Goal: Information Seeking & Learning: Learn about a topic

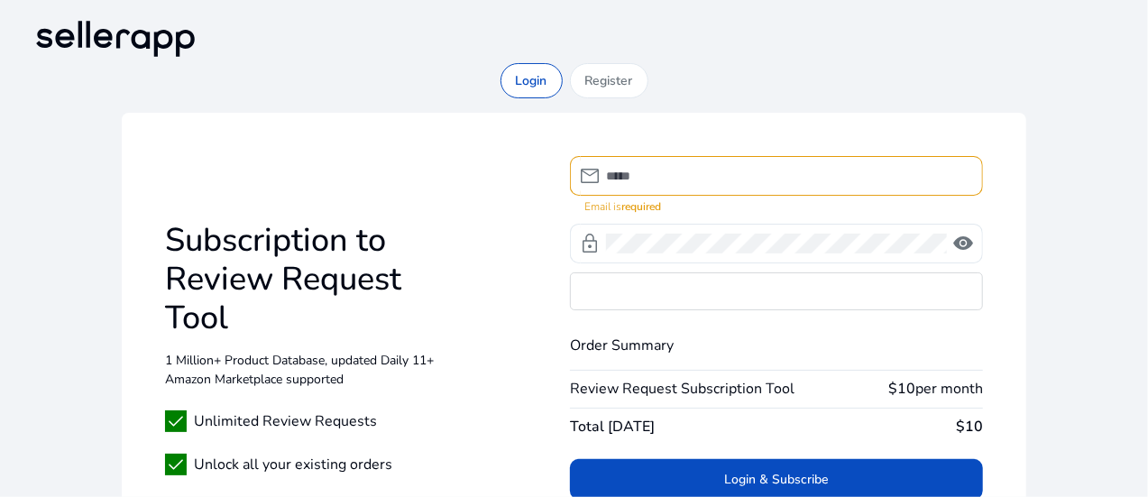
type input "**********"
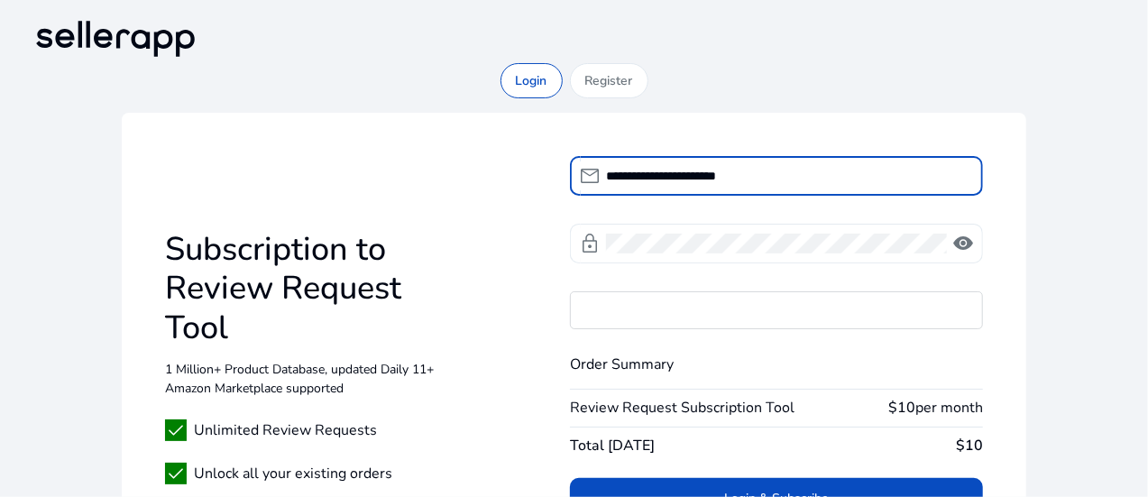
click at [972, 241] on span "visibility" at bounding box center [963, 244] width 22 height 22
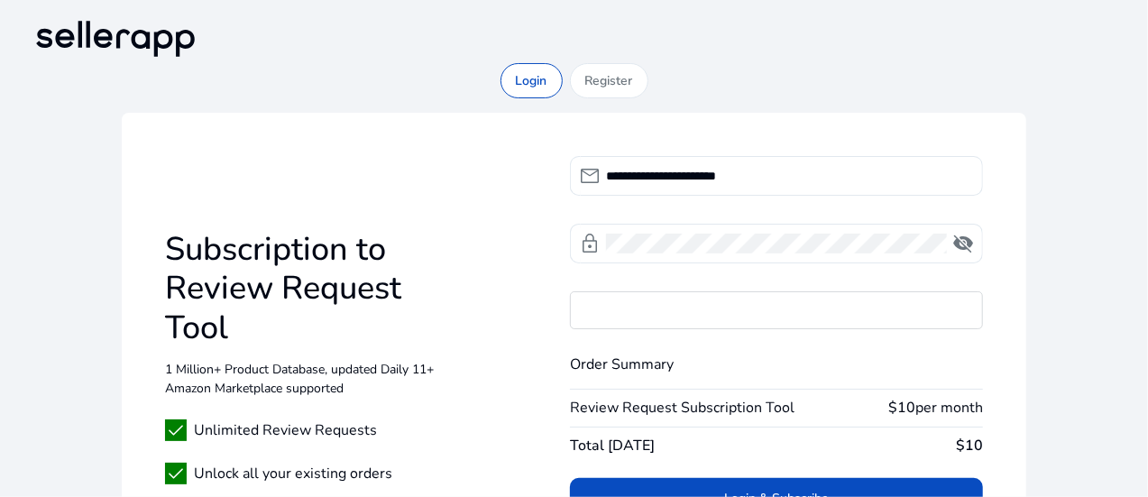
click at [1113, 295] on div "**********" at bounding box center [574, 350] width 1090 height 575
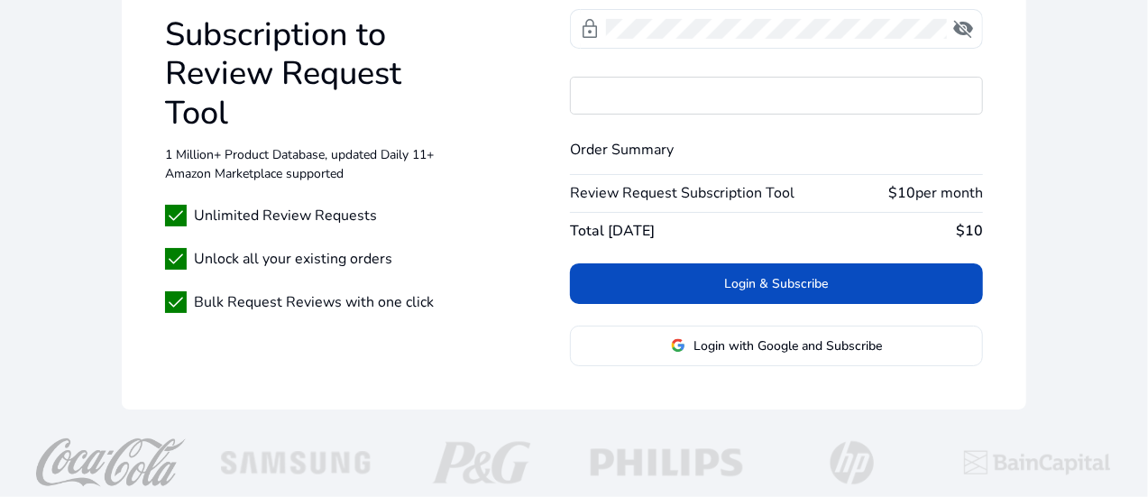
scroll to position [225, 0]
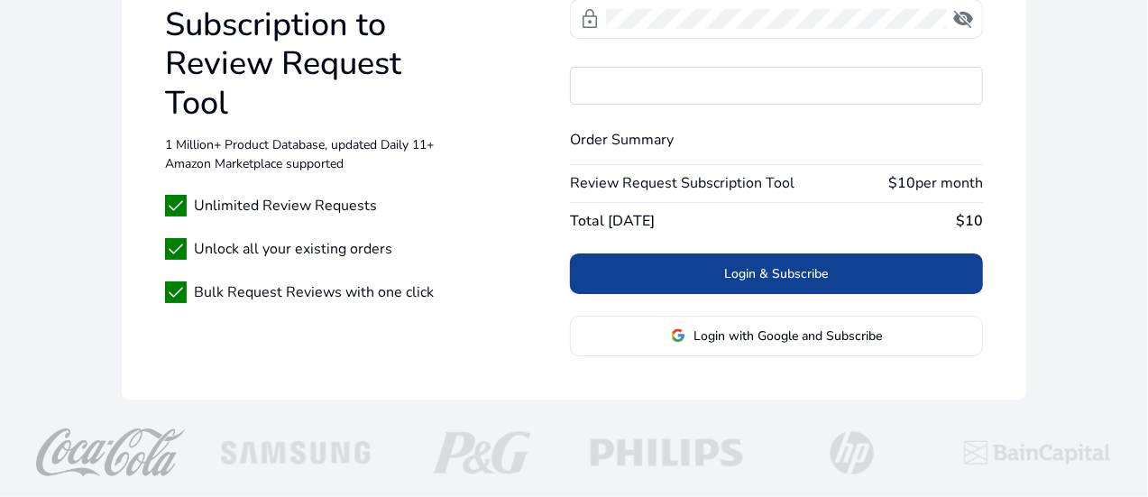
click at [873, 270] on span at bounding box center [776, 273] width 413 height 43
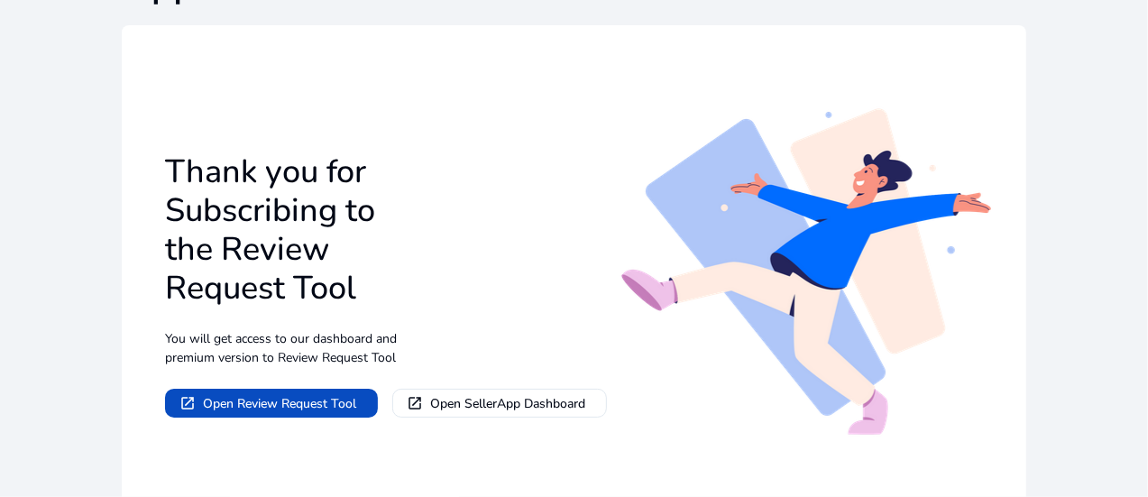
scroll to position [177, 0]
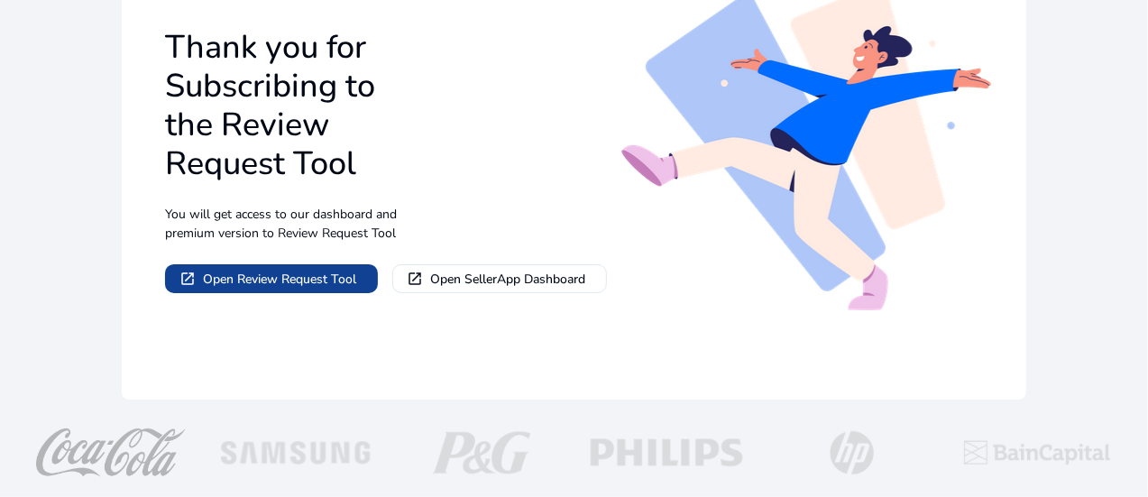
click at [334, 279] on span "Open Review Request Tool" at bounding box center [279, 279] width 153 height 19
click at [299, 288] on span "Open Review Request Tool" at bounding box center [279, 279] width 153 height 19
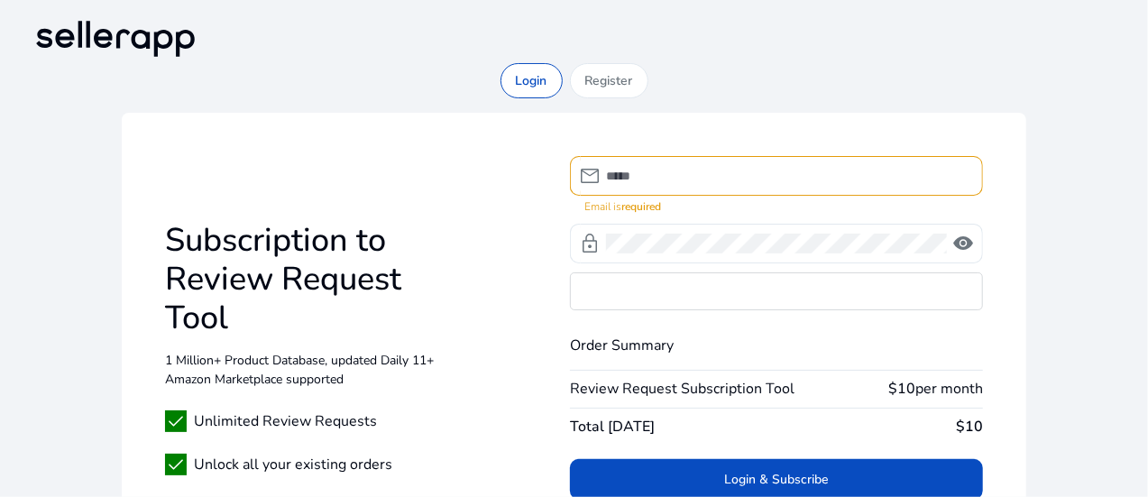
type input "**********"
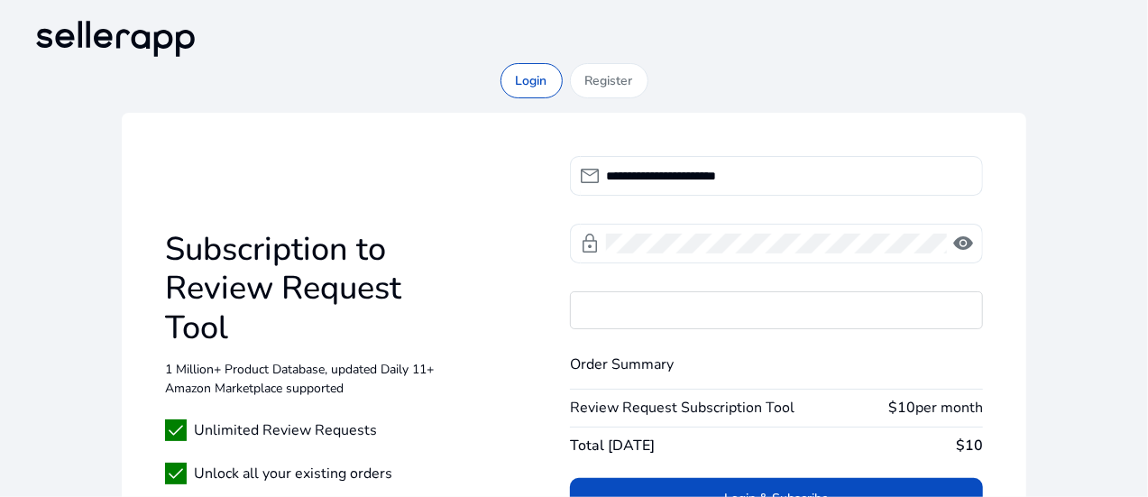
drag, startPoint x: 1069, startPoint y: 223, endPoint x: 1042, endPoint y: 272, distance: 56.5
click at [1069, 223] on div "**********" at bounding box center [574, 350] width 1090 height 575
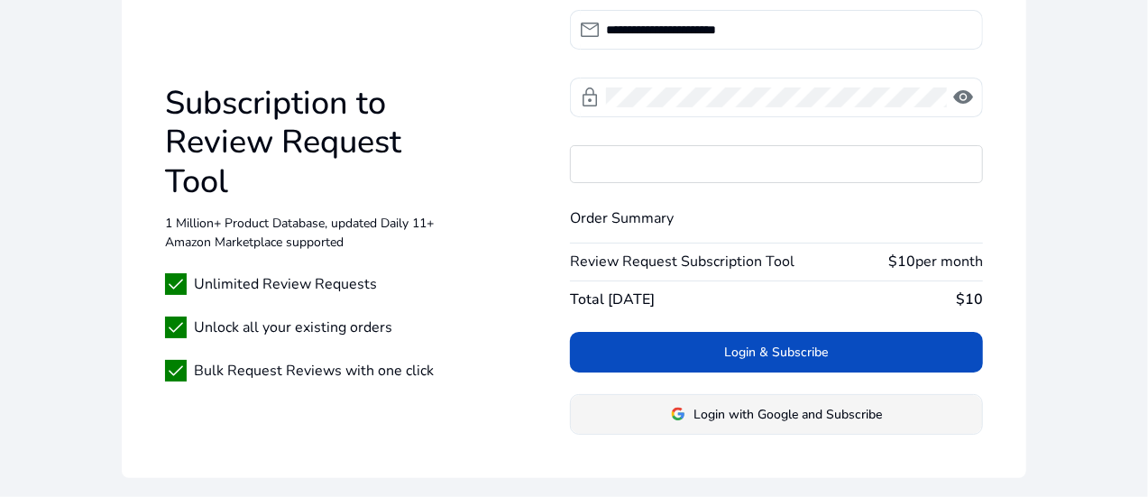
scroll to position [225, 0]
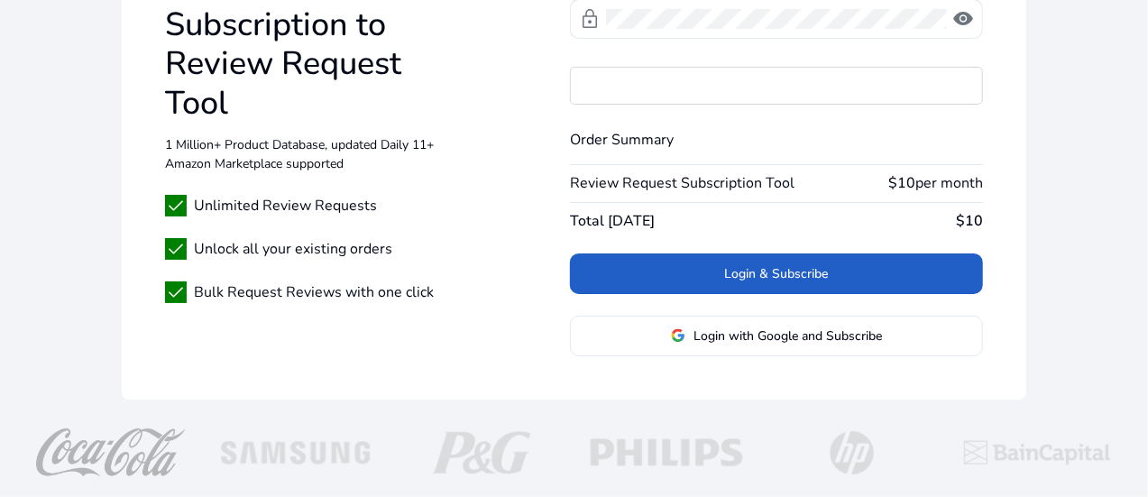
drag, startPoint x: 797, startPoint y: 268, endPoint x: 825, endPoint y: 272, distance: 28.3
click at [797, 268] on span "Login & Subscribe" at bounding box center [777, 273] width 104 height 19
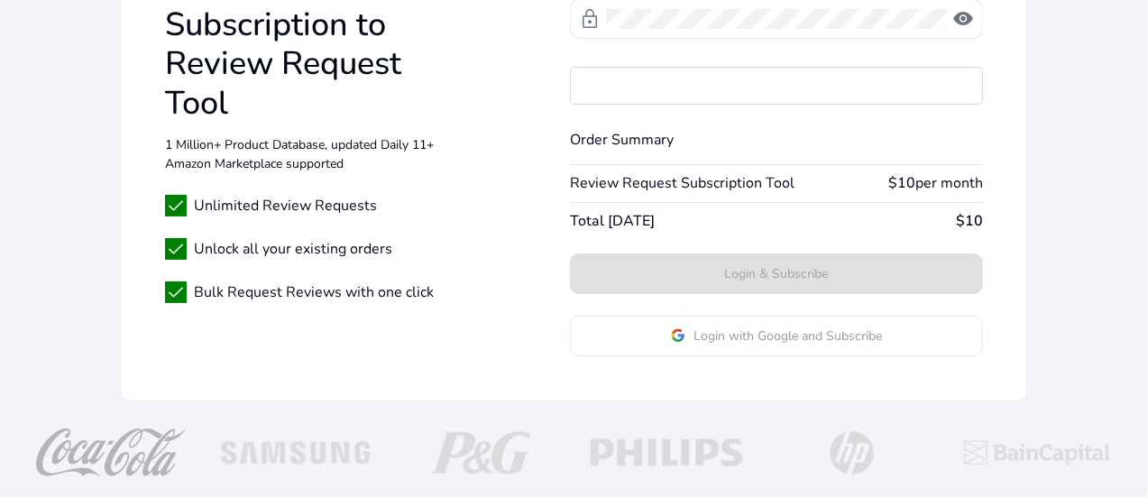
scroll to position [177, 0]
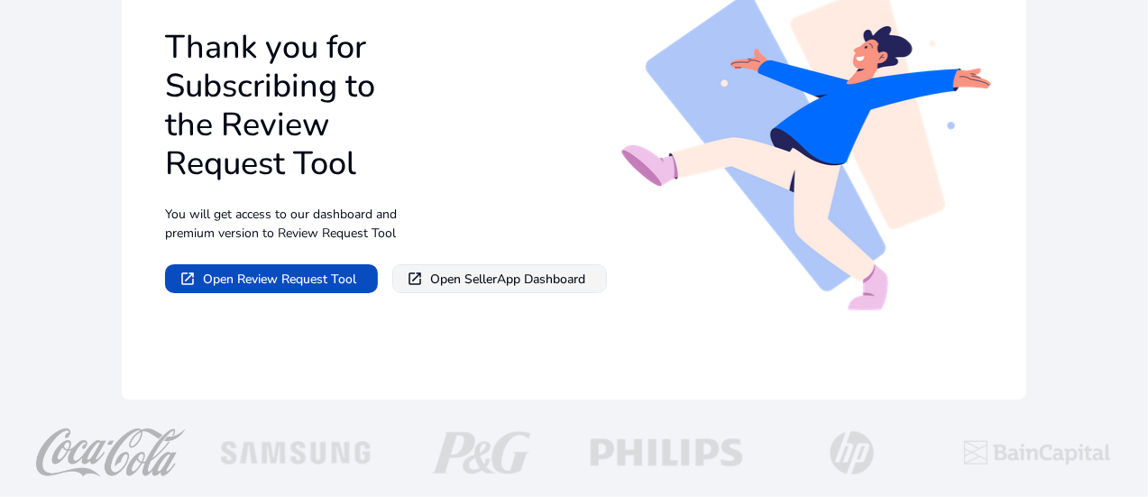
click at [568, 279] on span "Open SellerApp Dashboard" at bounding box center [507, 279] width 155 height 19
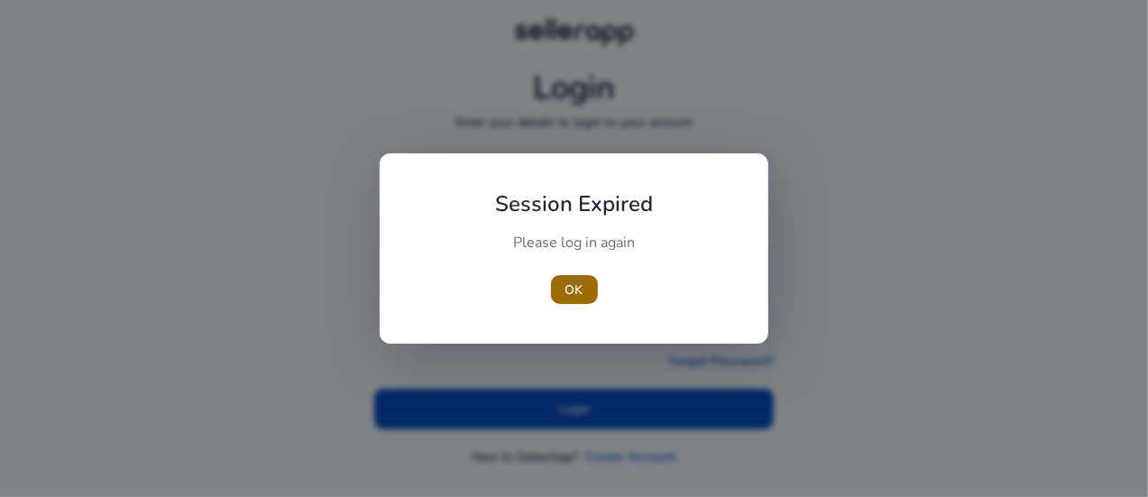
click at [570, 286] on span "OK" at bounding box center [575, 290] width 18 height 19
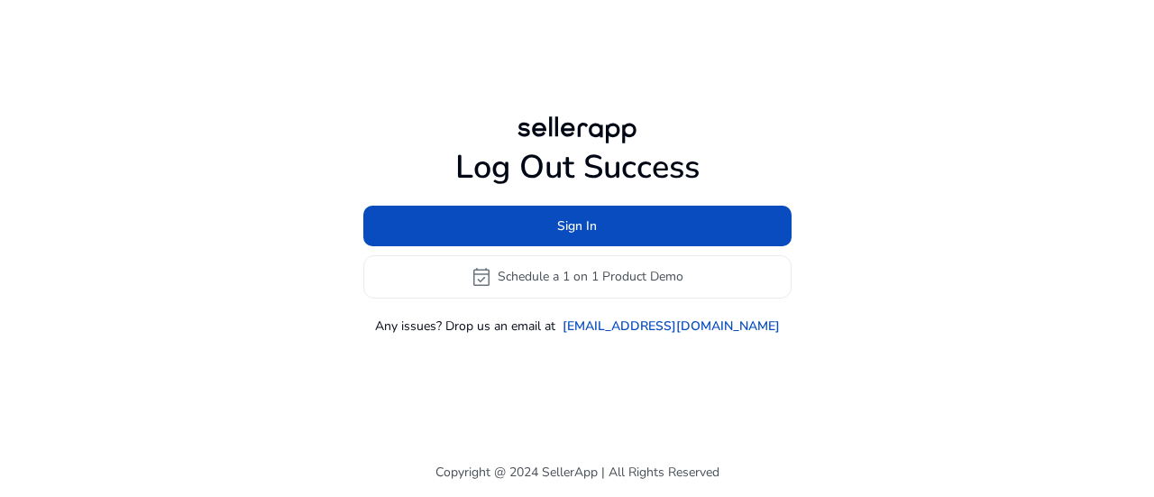
click at [626, 156] on h1 "Log Out Success" at bounding box center [577, 167] width 428 height 39
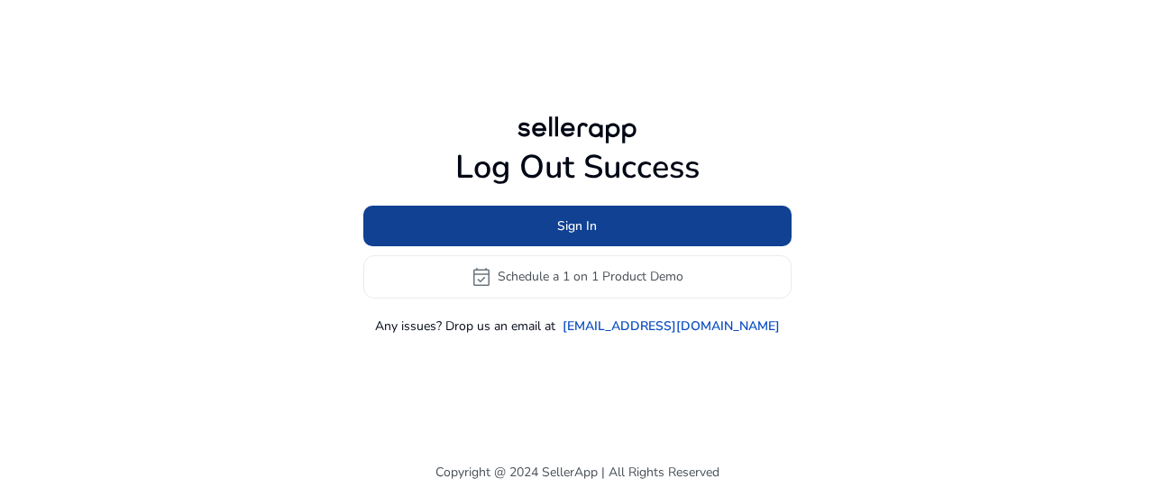
click at [644, 225] on span at bounding box center [577, 225] width 428 height 43
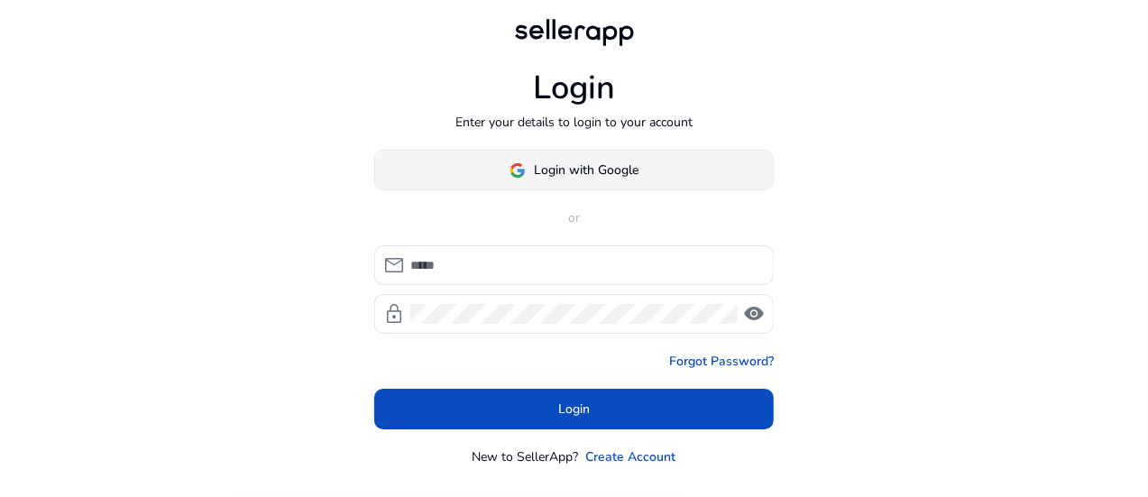
click at [639, 181] on span at bounding box center [574, 170] width 398 height 43
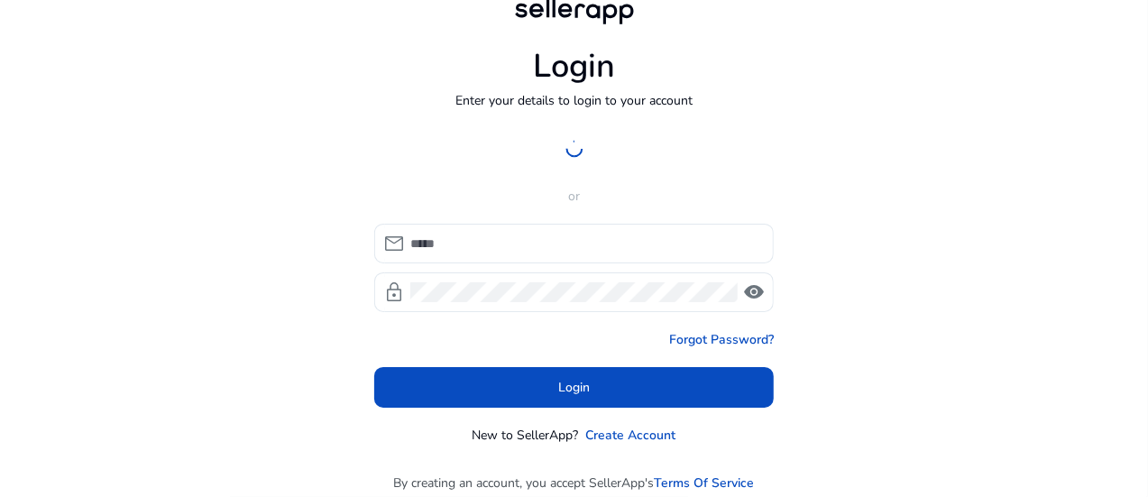
scroll to position [32, 0]
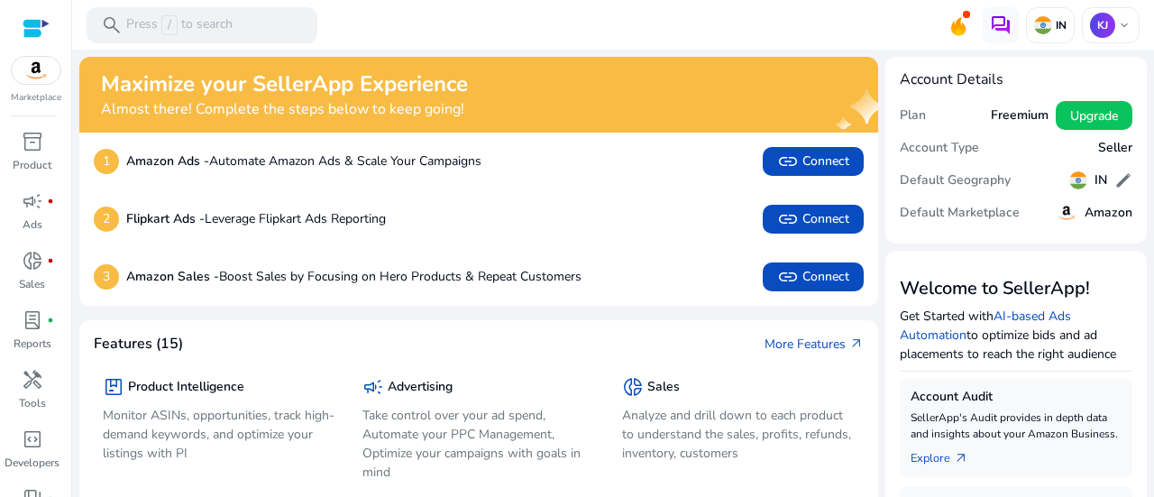
click at [1006, 109] on h5 "Freemium" at bounding box center [1020, 115] width 58 height 15
click at [961, 106] on div "Plan Freemium Upgrade" at bounding box center [1016, 115] width 233 height 32
click at [1028, 115] on h5 "Freemium" at bounding box center [1020, 115] width 58 height 15
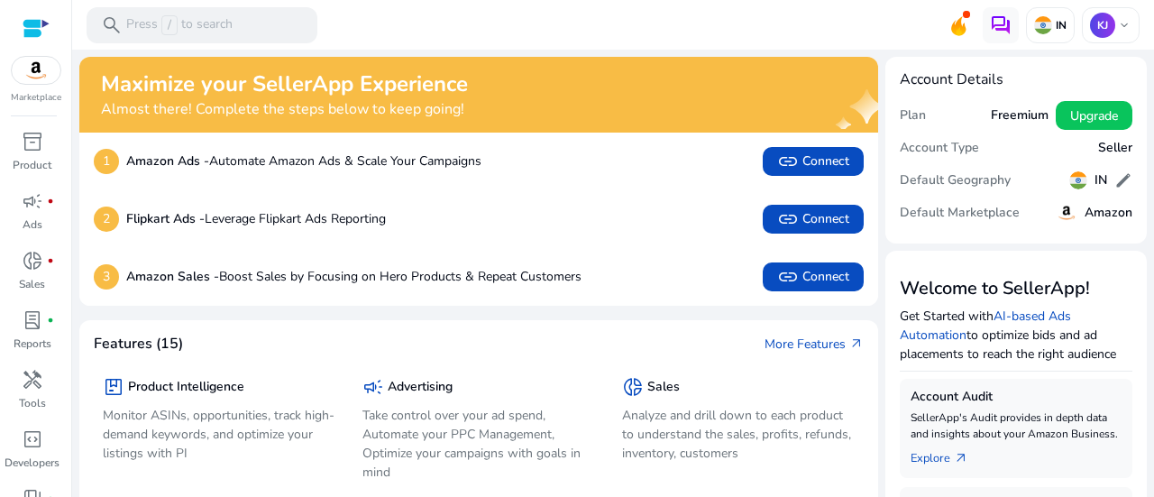
click at [991, 128] on div "Freemium Upgrade" at bounding box center [1062, 115] width 142 height 29
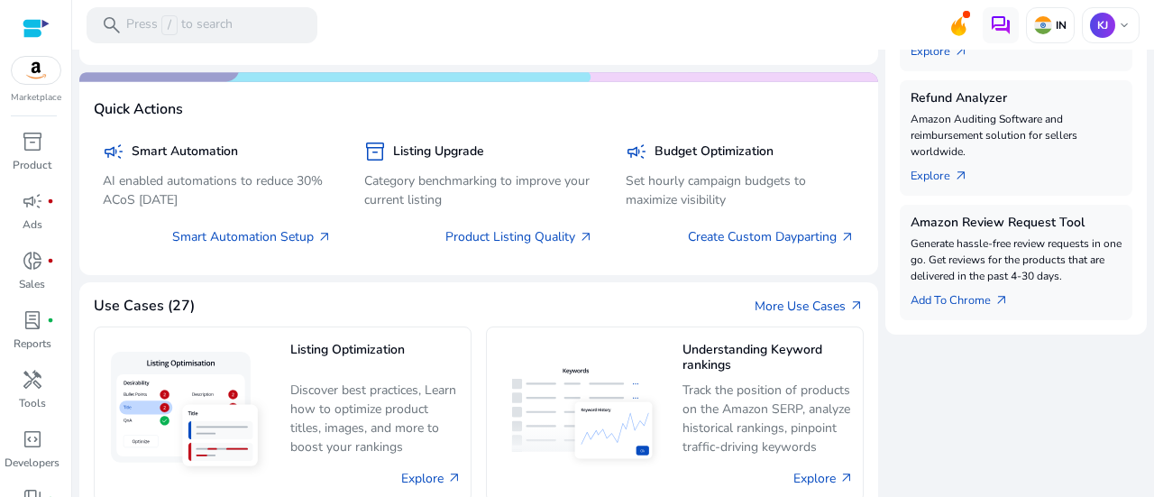
scroll to position [722, 0]
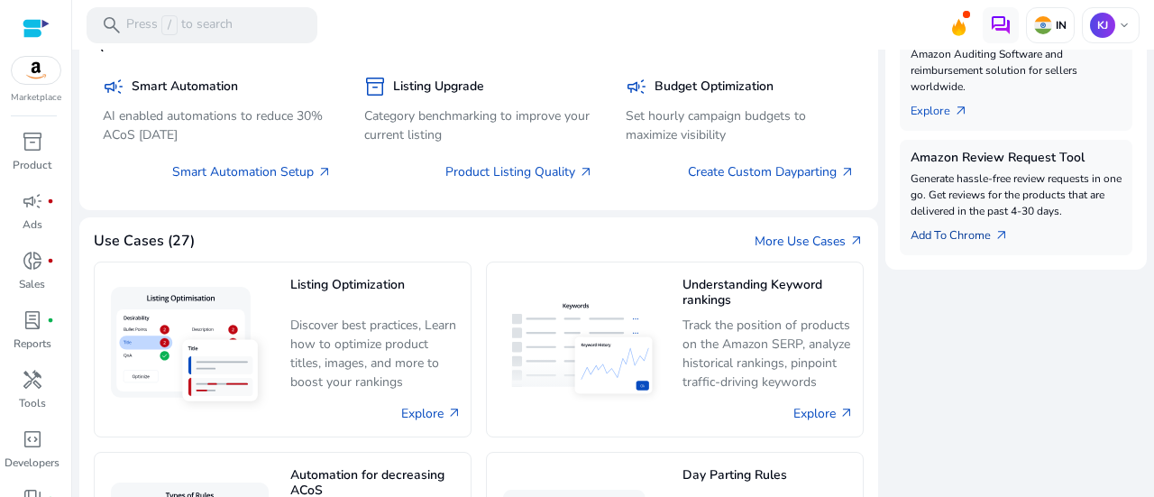
click at [961, 237] on div "Amazon Review Request Tool Generate hassle-free review requests in one go. Get …" at bounding box center [1016, 197] width 233 height 115
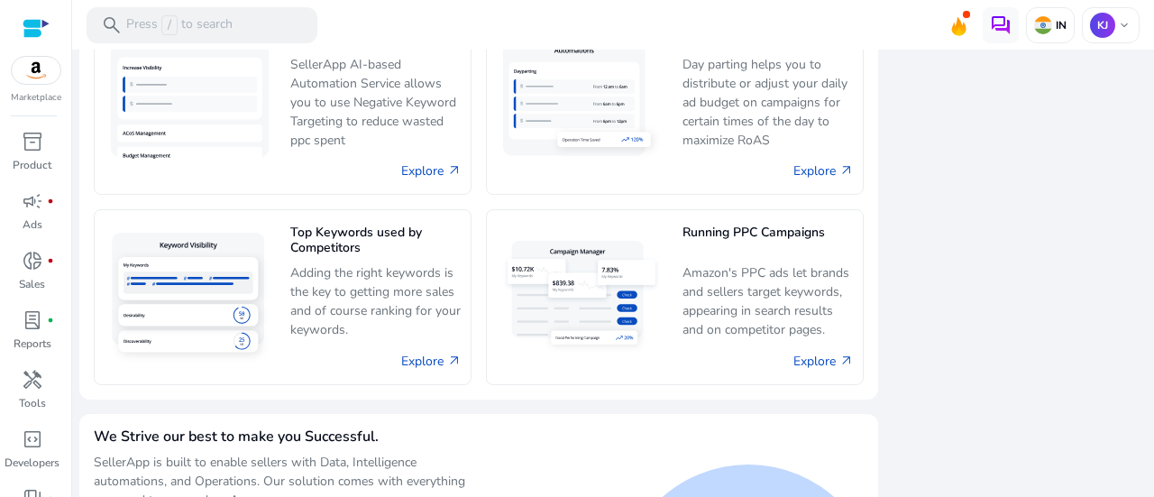
scroll to position [992, 0]
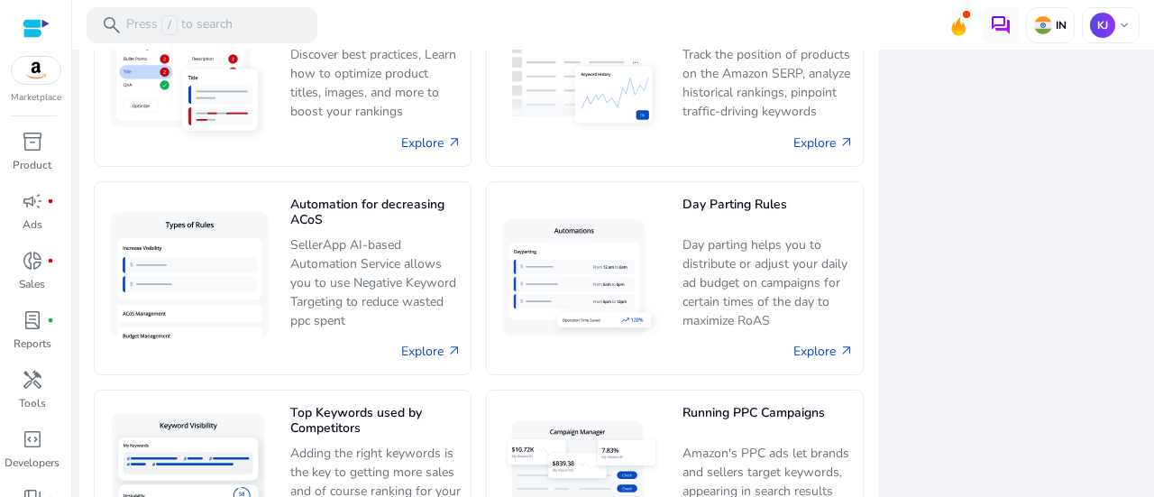
click at [45, 76] on img at bounding box center [36, 70] width 49 height 27
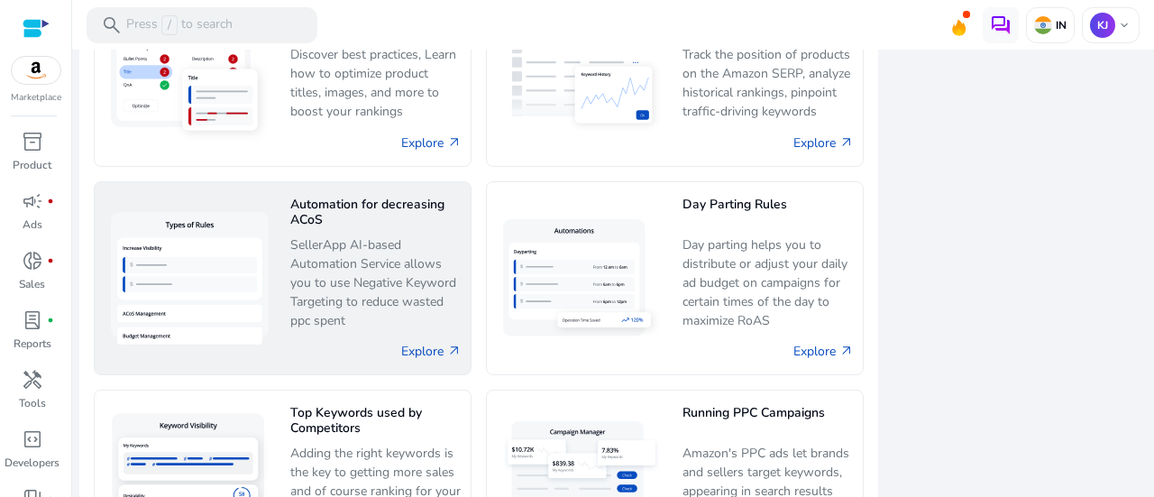
scroll to position [0, 0]
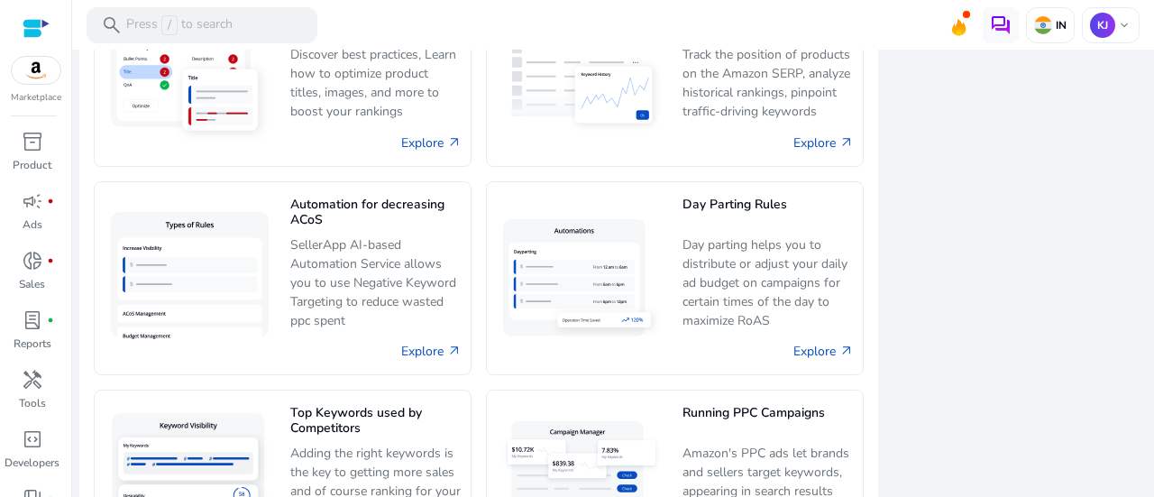
click at [51, 22] on div "Marketplace" at bounding box center [35, 52] width 71 height 105
click at [47, 22] on div at bounding box center [36, 28] width 27 height 21
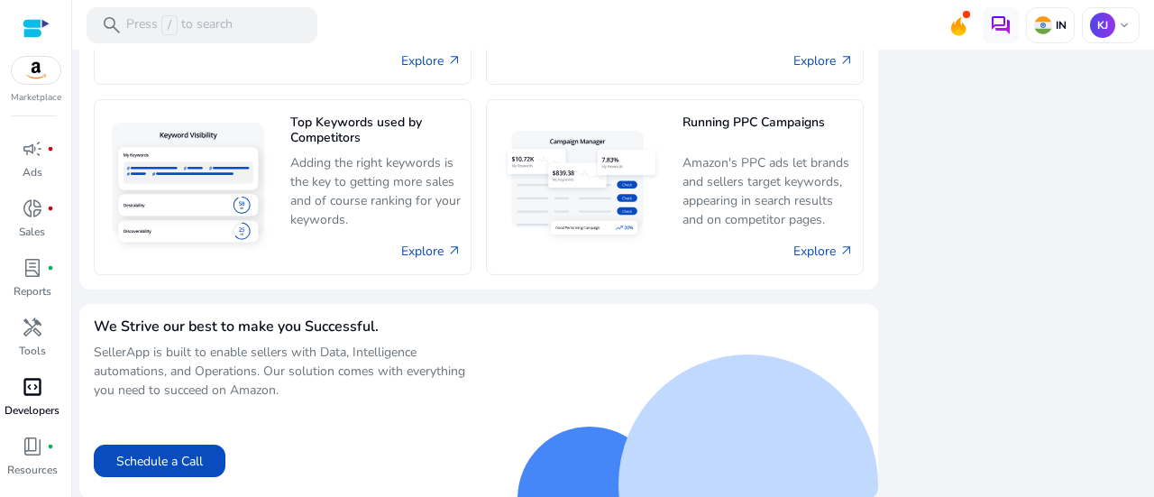
scroll to position [97, 0]
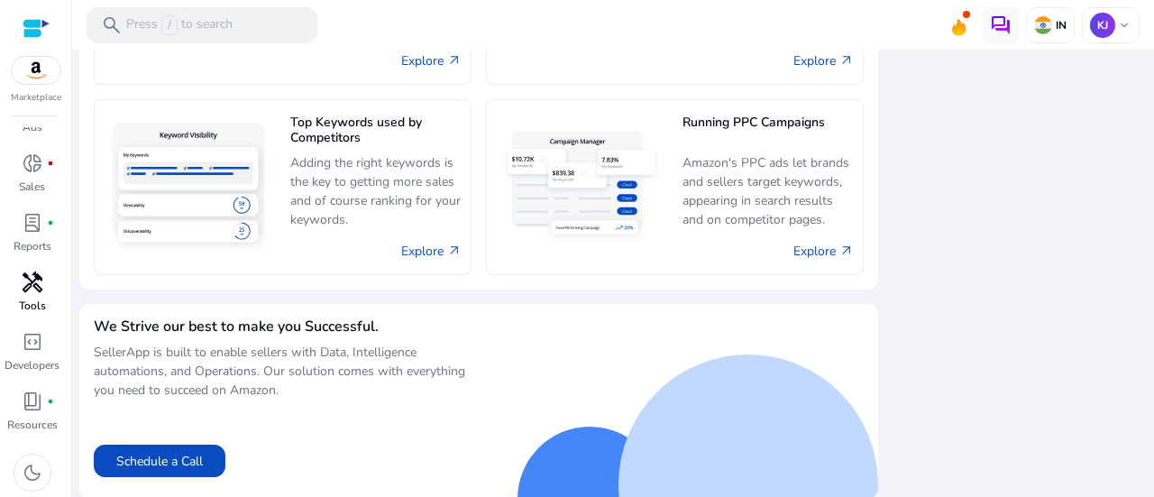
click at [41, 298] on p "Tools" at bounding box center [32, 306] width 27 height 16
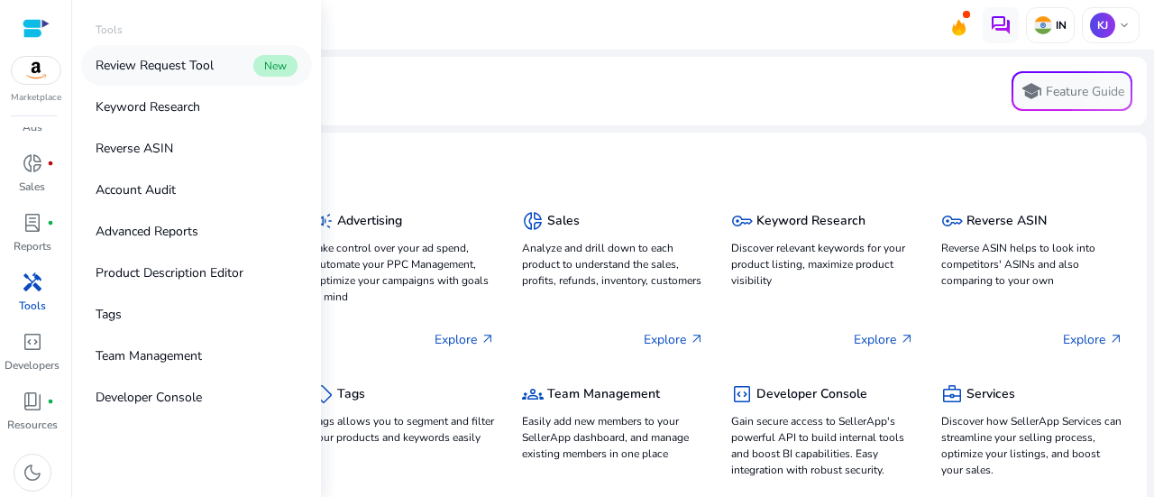
click at [186, 71] on p "Review Request Tool" at bounding box center [155, 65] width 118 height 19
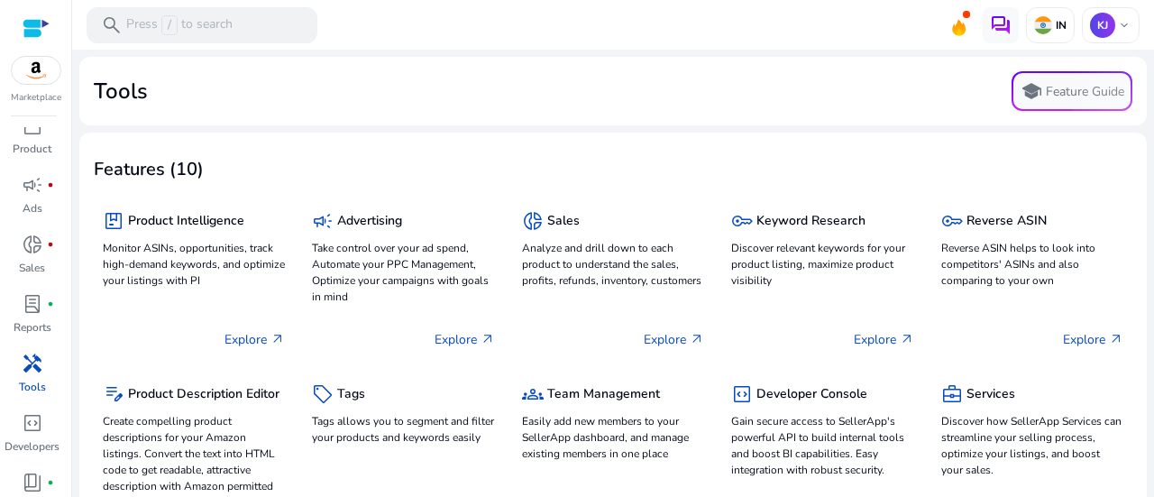
scroll to position [7, 0]
click at [43, 10] on div at bounding box center [36, 28] width 27 height 56
click at [43, 26] on div at bounding box center [36, 28] width 27 height 21
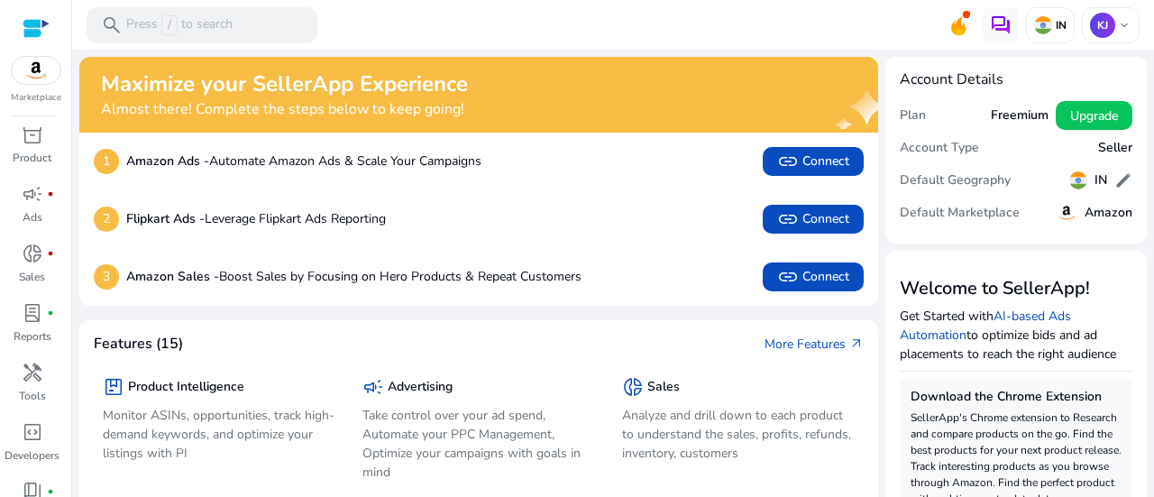
click at [42, 25] on div at bounding box center [36, 28] width 27 height 21
click at [1086, 124] on span "Upgrade" at bounding box center [1095, 115] width 48 height 19
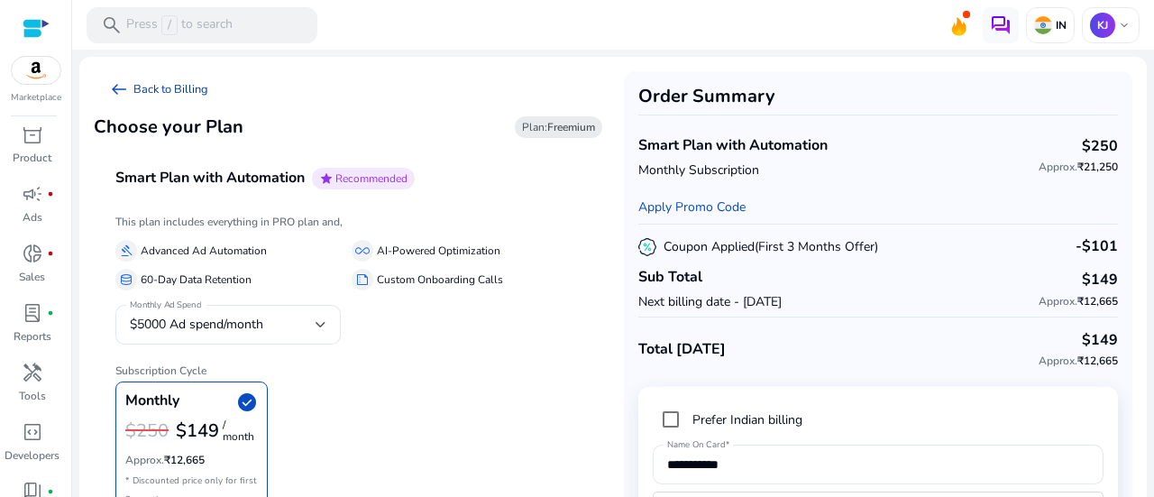
click at [121, 80] on span "arrow_left_alt" at bounding box center [119, 89] width 22 height 22
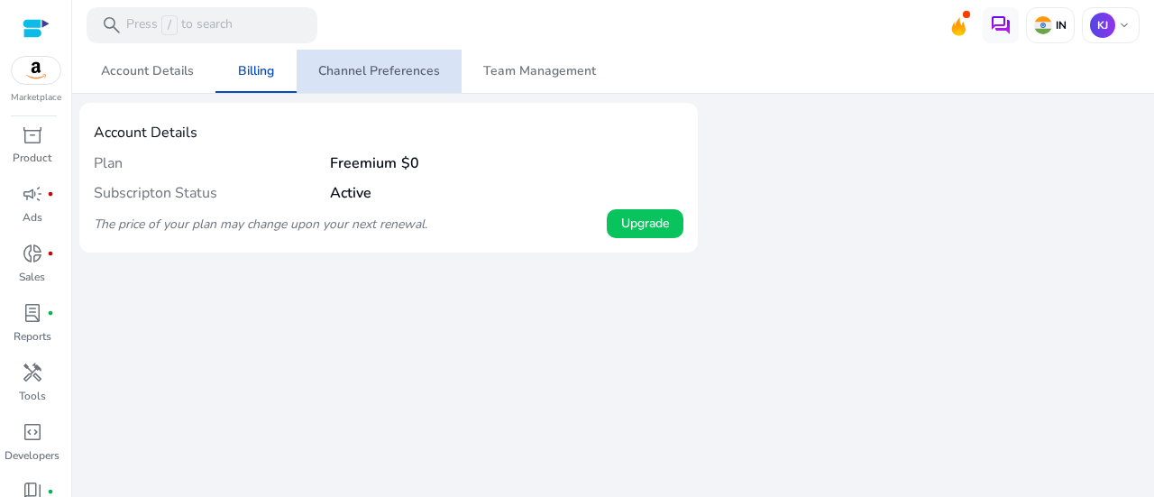
click at [450, 83] on link "Channel Preferences" at bounding box center [379, 71] width 165 height 43
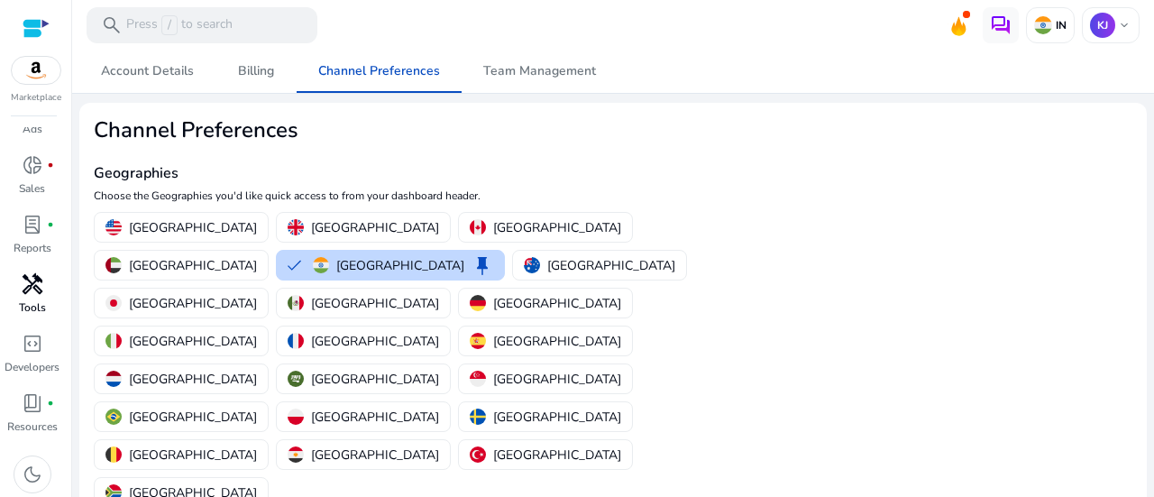
scroll to position [97, 0]
click at [38, 458] on div "dark_mode" at bounding box center [33, 473] width 38 height 38
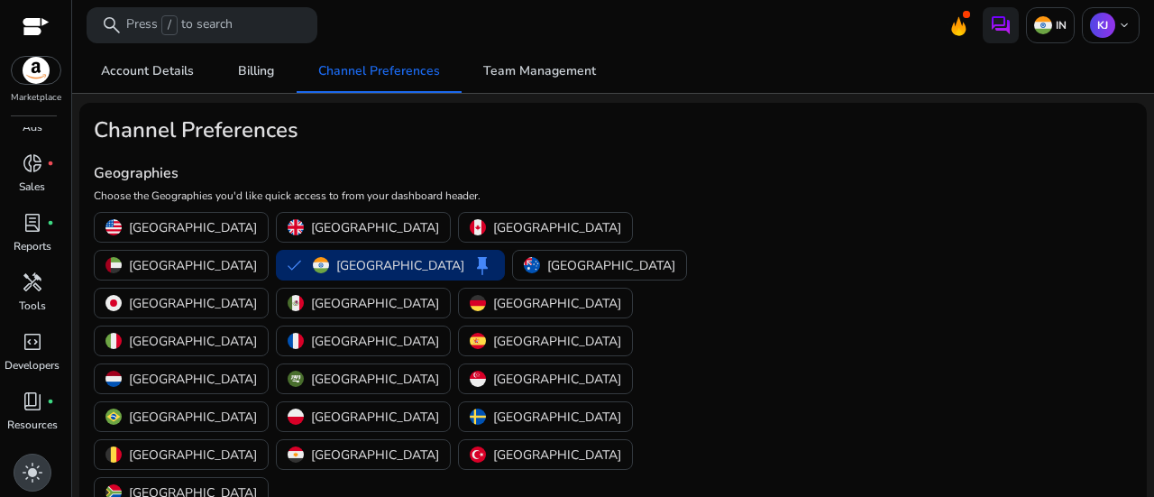
click at [36, 460] on div "light_mode" at bounding box center [33, 473] width 38 height 38
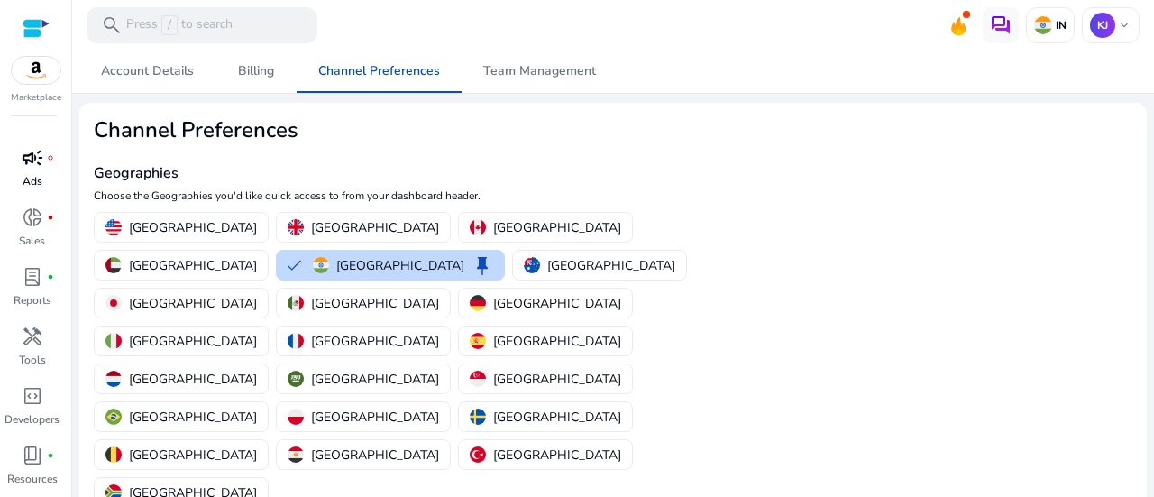
scroll to position [0, 0]
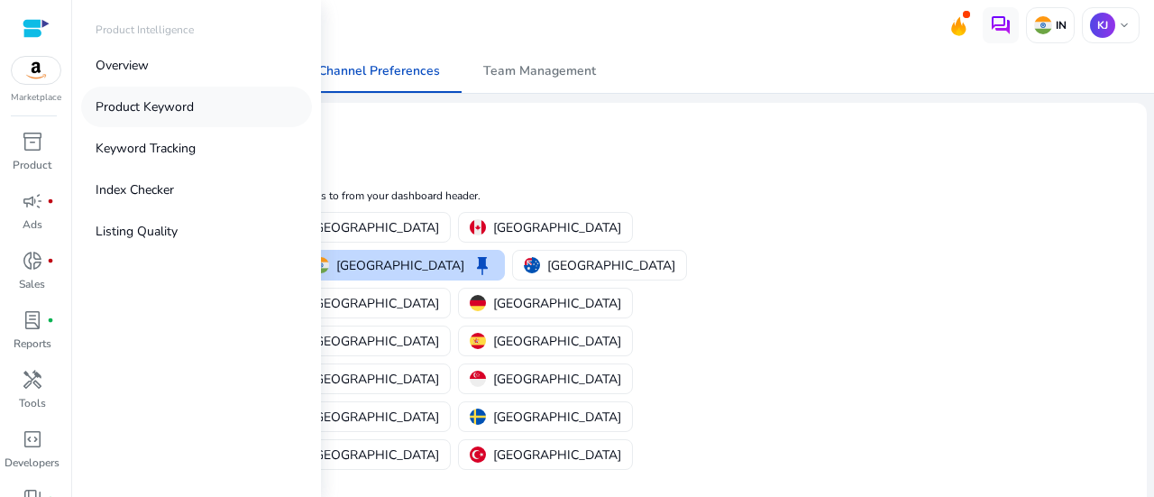
click at [148, 116] on link "Product Keyword" at bounding box center [196, 107] width 231 height 41
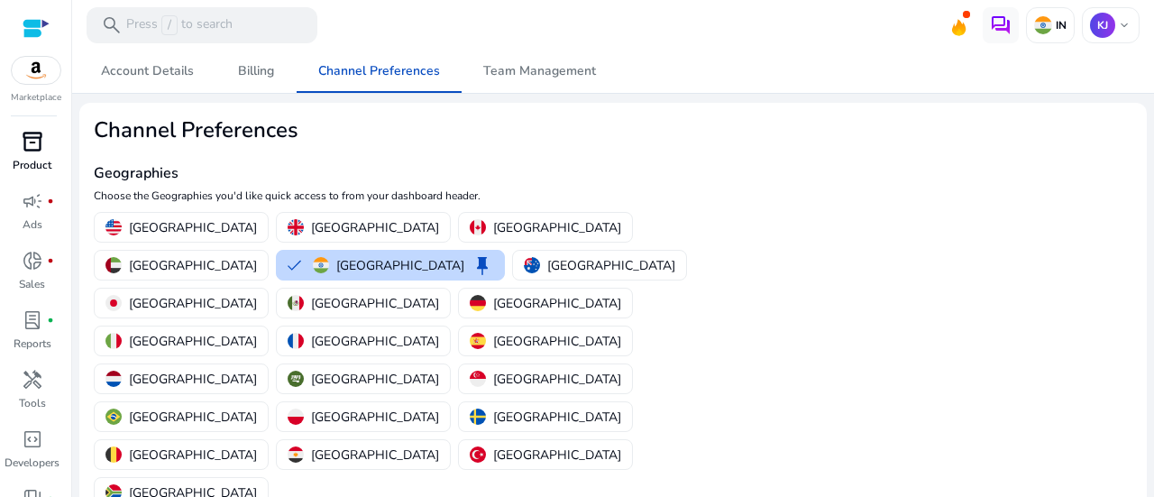
click at [32, 151] on span "inventory_2" at bounding box center [33, 142] width 22 height 22
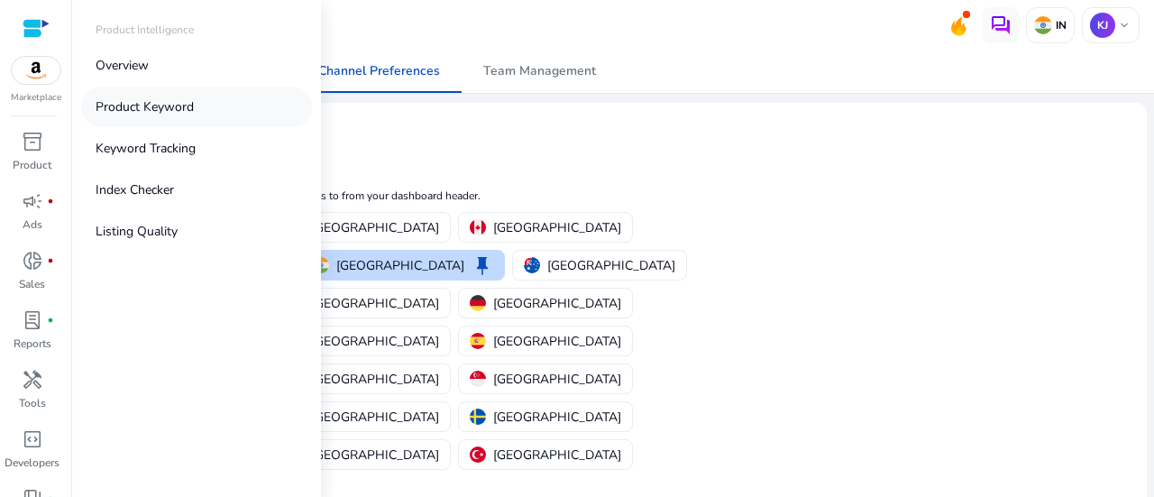
click at [158, 107] on p "Product Keyword" at bounding box center [145, 106] width 98 height 19
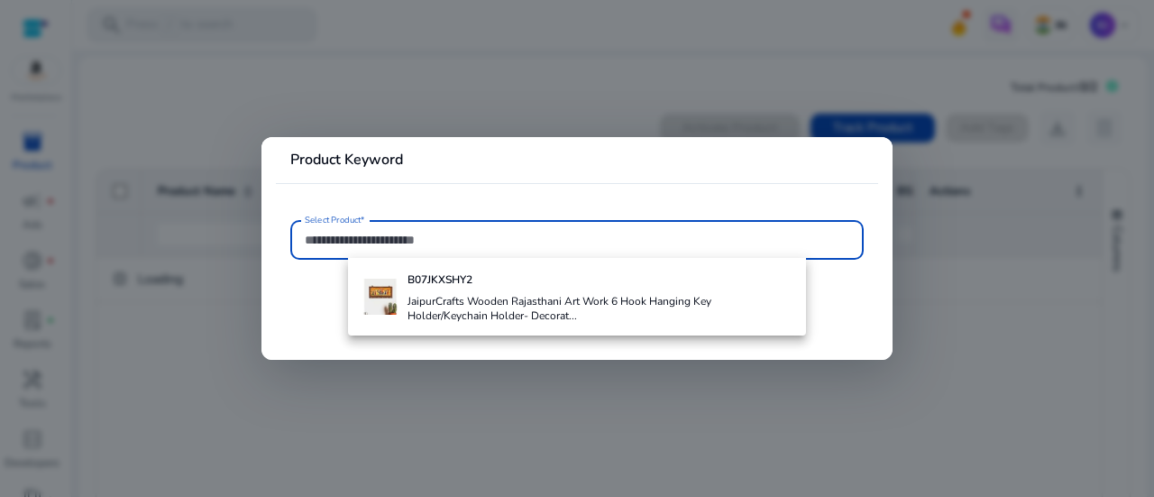
click at [456, 280] on b "B07JKXSHY2" at bounding box center [440, 279] width 65 height 14
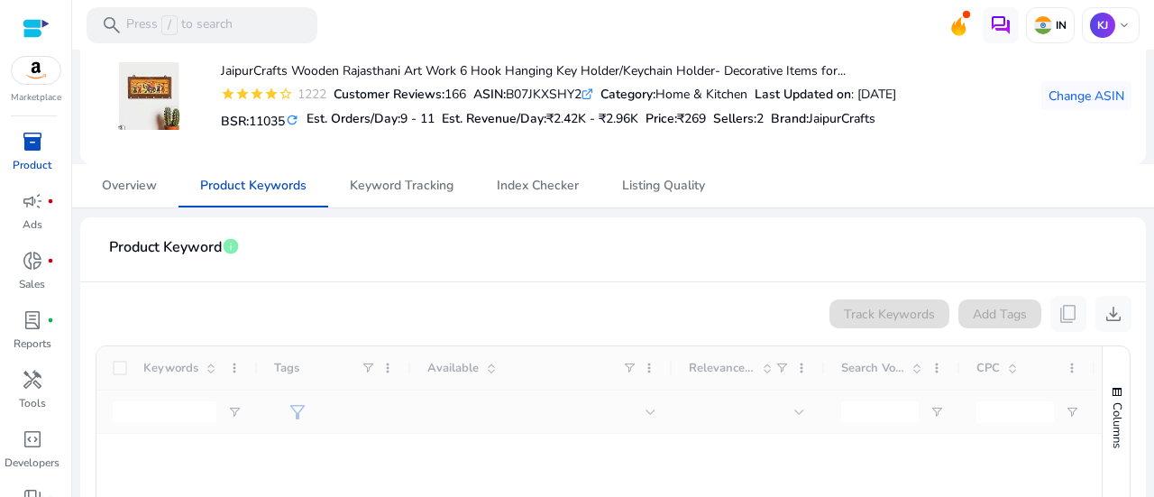
scroll to position [271, 0]
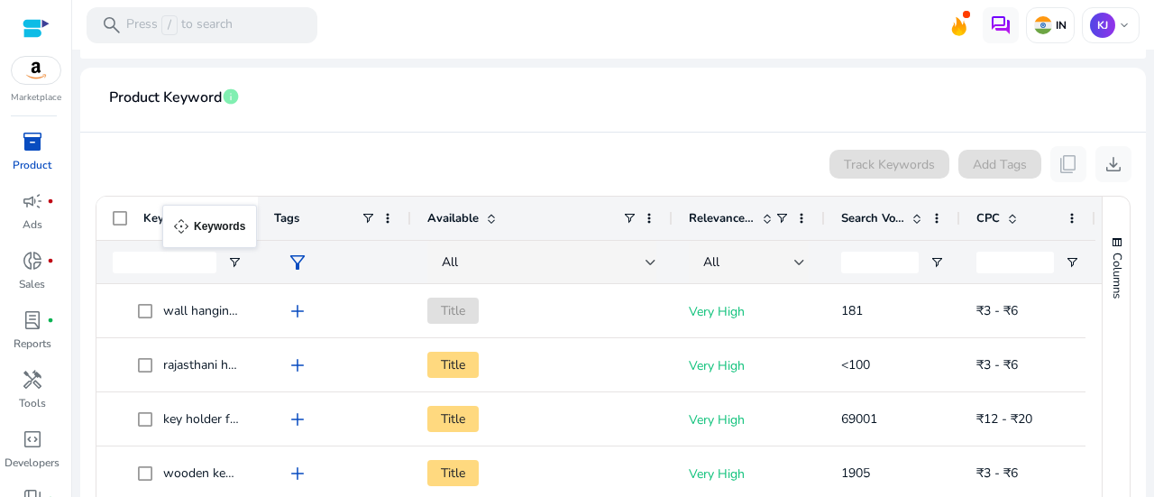
drag, startPoint x: 233, startPoint y: 213, endPoint x: 171, endPoint y: 216, distance: 61.4
click at [171, 216] on div "Keywords" at bounding box center [192, 218] width 98 height 43
drag, startPoint x: 235, startPoint y: 218, endPoint x: 189, endPoint y: 217, distance: 46.0
click at [190, 217] on div "Keywords" at bounding box center [192, 218] width 98 height 43
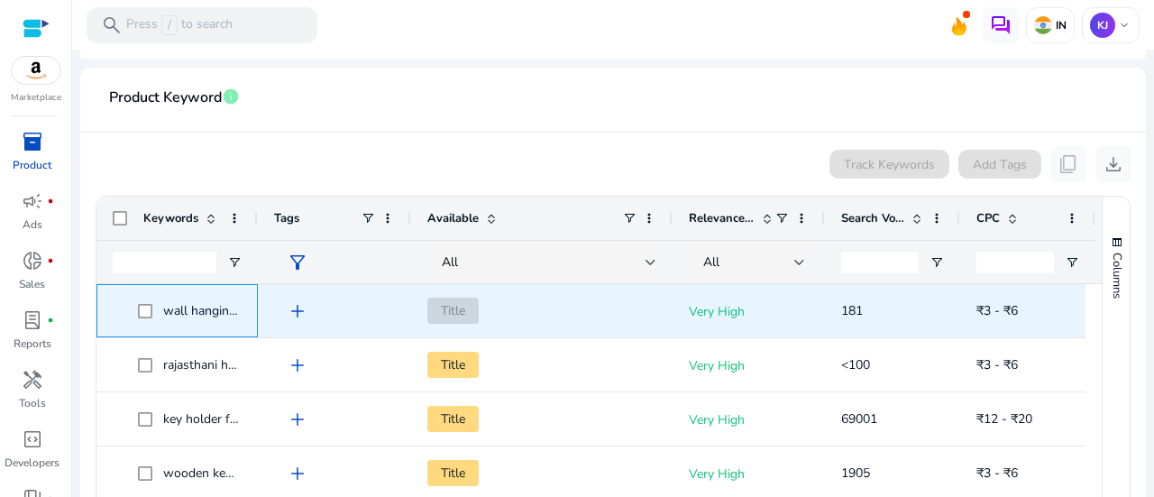
drag, startPoint x: 241, startPoint y: 317, endPoint x: 310, endPoint y: 304, distance: 70.6
click at [310, 304] on div "wall hanging key holder decorative add Title Very High 181 ₹3 - ₹6" at bounding box center [596, 311] width 999 height 54
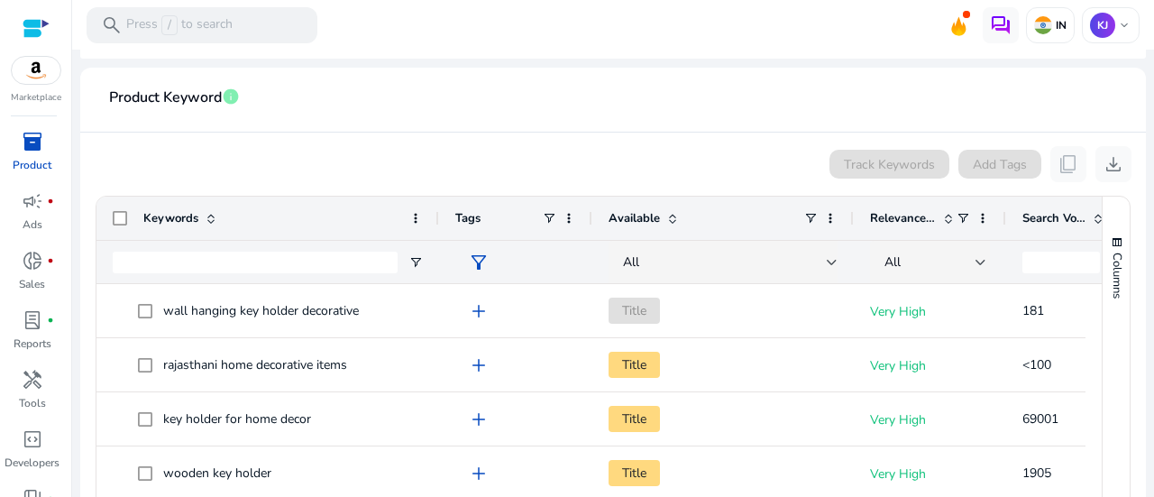
drag, startPoint x: 256, startPoint y: 218, endPoint x: 424, endPoint y: 325, distance: 198.7
click at [438, 240] on div "Keywords Tags Available Relevance Score" at bounding box center [695, 240] width 1197 height 87
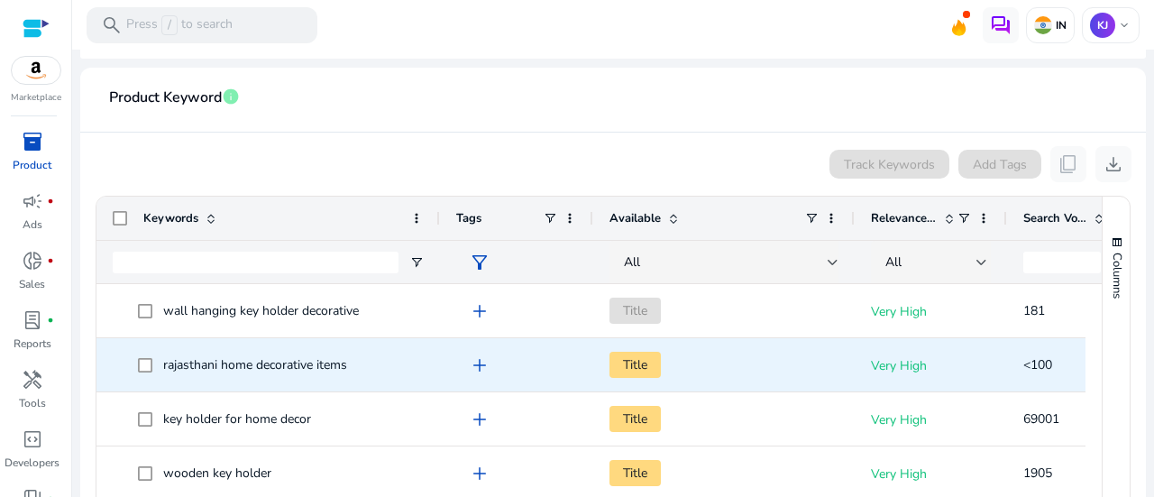
scroll to position [167, 0]
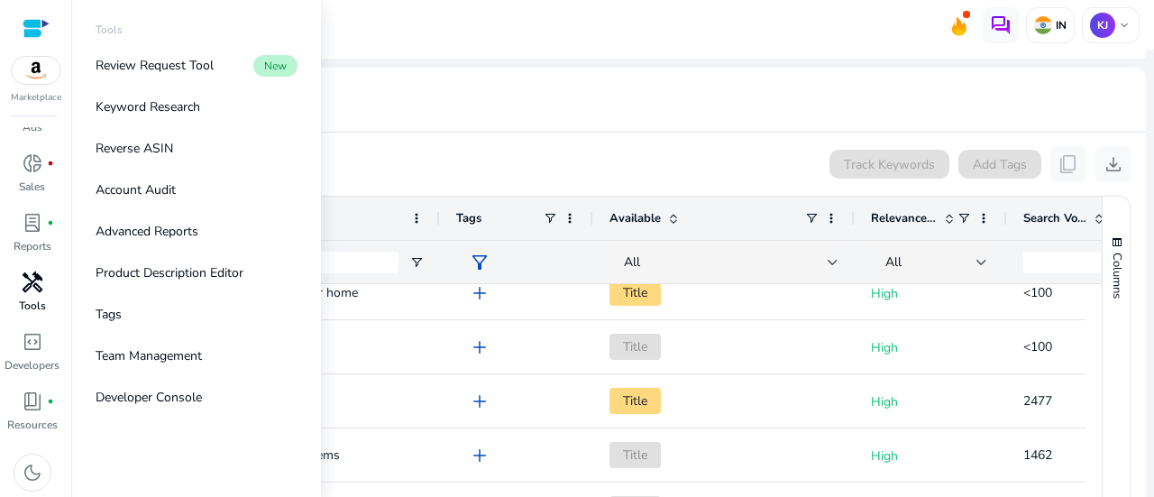
click at [41, 290] on span "handyman" at bounding box center [33, 282] width 22 height 22
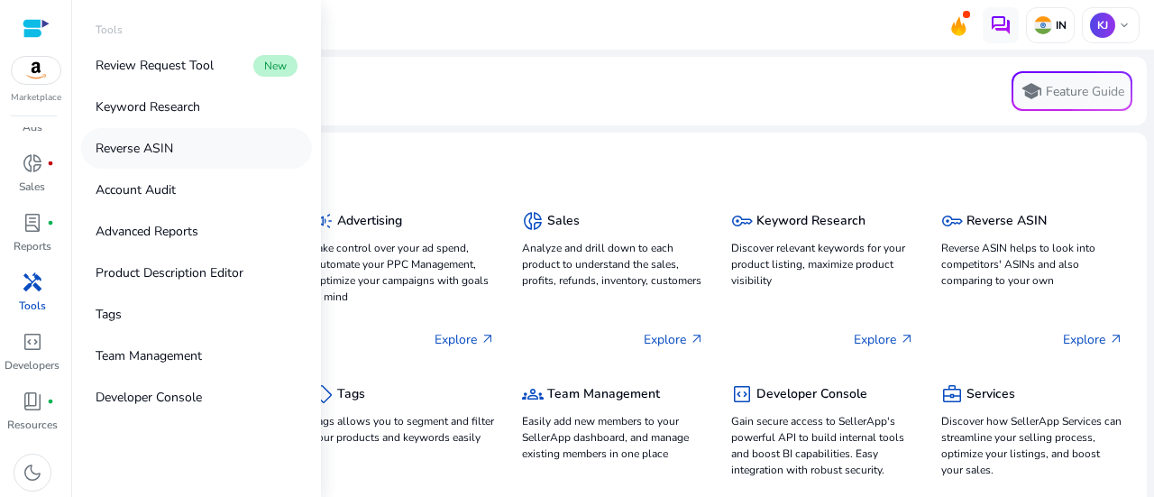
click at [173, 143] on link "Reverse ASIN" at bounding box center [196, 148] width 231 height 41
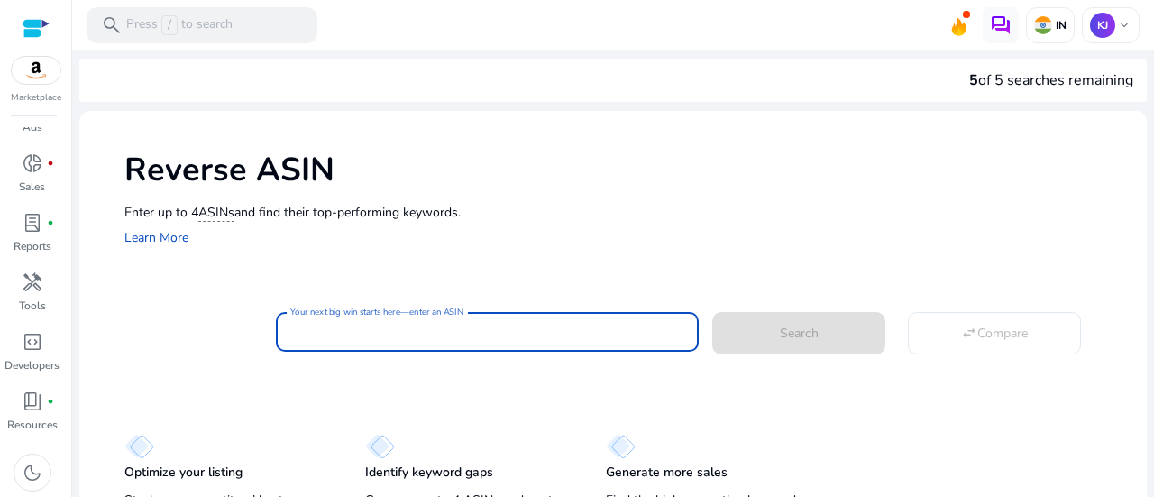
click at [420, 327] on input "Your next big win starts here—enter an ASIN" at bounding box center [487, 332] width 395 height 20
click at [391, 299] on mat-card "Your next big win starts here—enter an ASIN Search swap_horiz Compare" at bounding box center [635, 329] width 1023 height 73
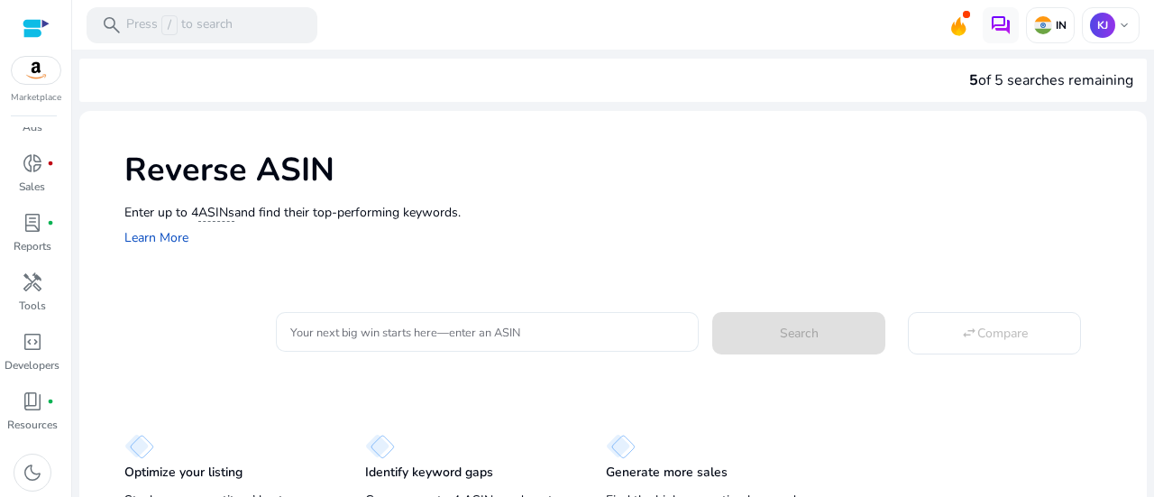
click at [399, 326] on input "Your next big win starts here—enter an ASIN" at bounding box center [487, 332] width 395 height 20
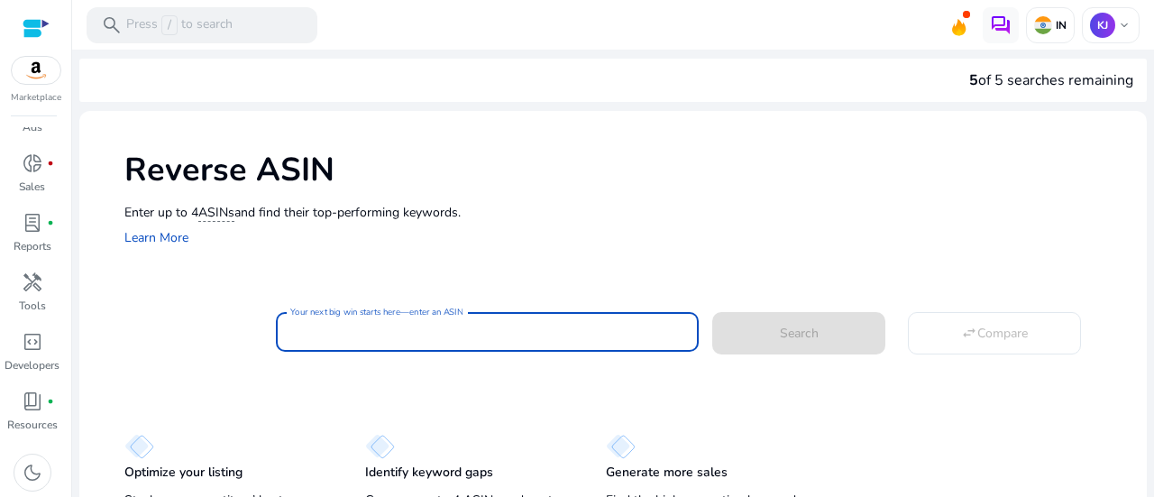
paste input "**********"
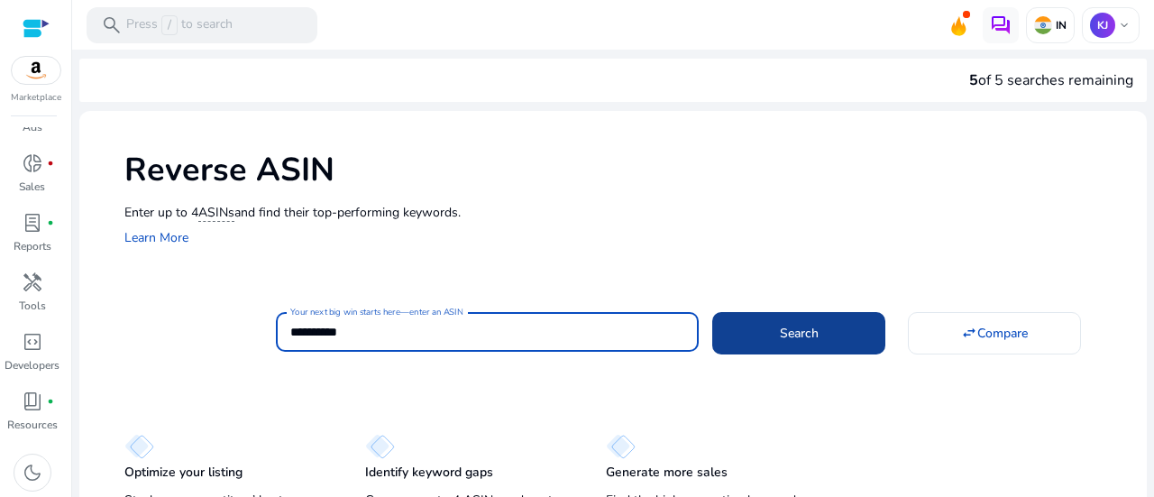
type input "**********"
click at [808, 334] on span "Search" at bounding box center [799, 333] width 39 height 19
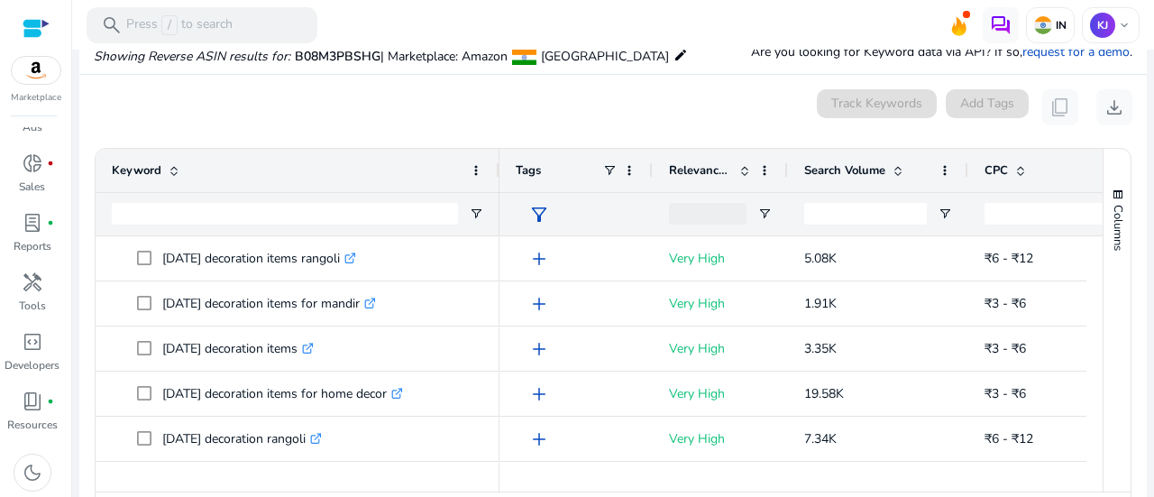
drag, startPoint x: 363, startPoint y: 167, endPoint x: 496, endPoint y: 181, distance: 134.3
click at [496, 181] on div at bounding box center [498, 170] width 7 height 43
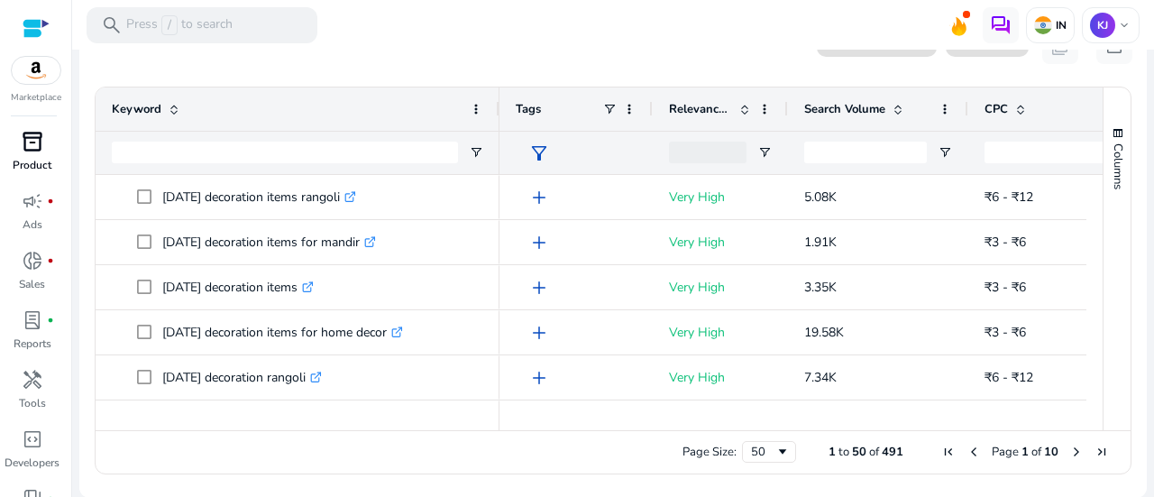
click at [23, 133] on span "inventory_2" at bounding box center [33, 142] width 22 height 22
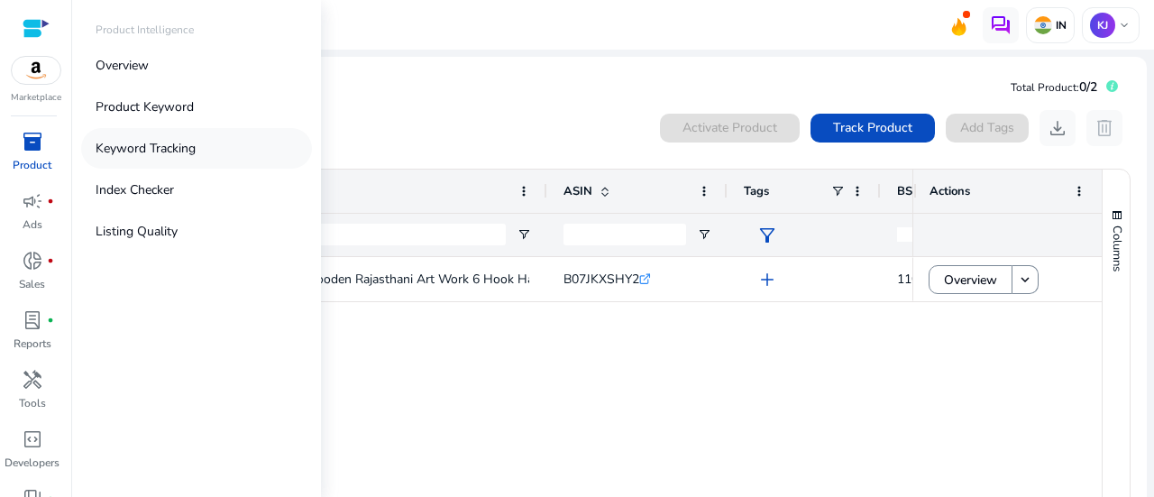
click at [170, 151] on p "Keyword Tracking" at bounding box center [146, 148] width 100 height 19
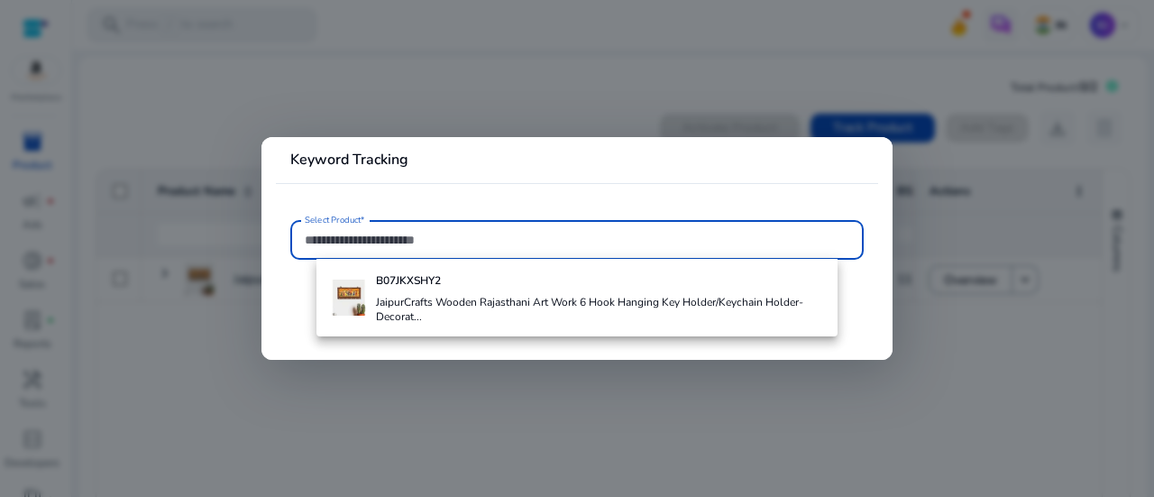
click at [539, 296] on h4 "JaipurCrafts Wooden Rajasthani Art Work 6 Hook Hanging Key Holder/Keychain Hold…" at bounding box center [599, 309] width 446 height 29
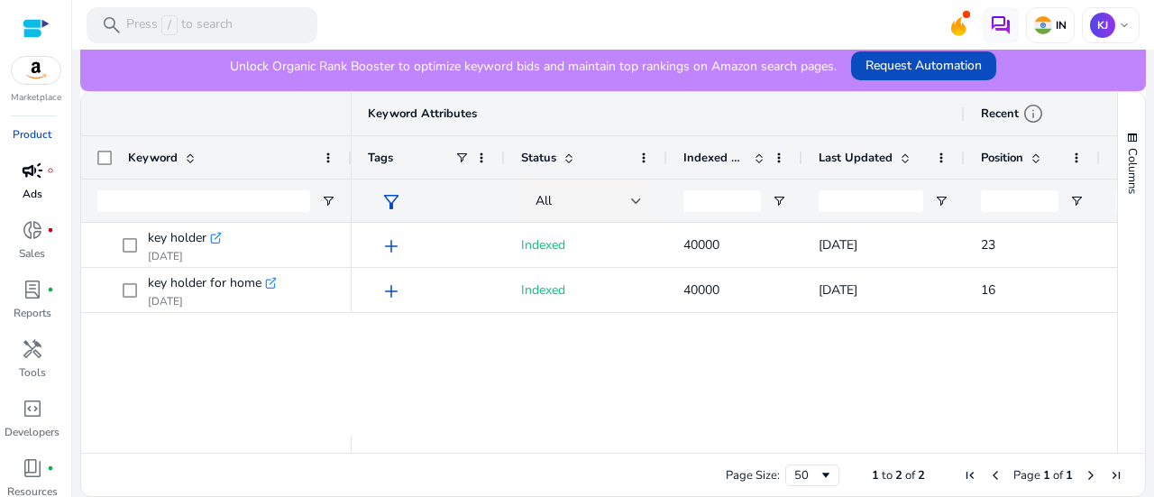
scroll to position [97, 0]
click at [45, 362] on p "Developers" at bounding box center [32, 365] width 55 height 16
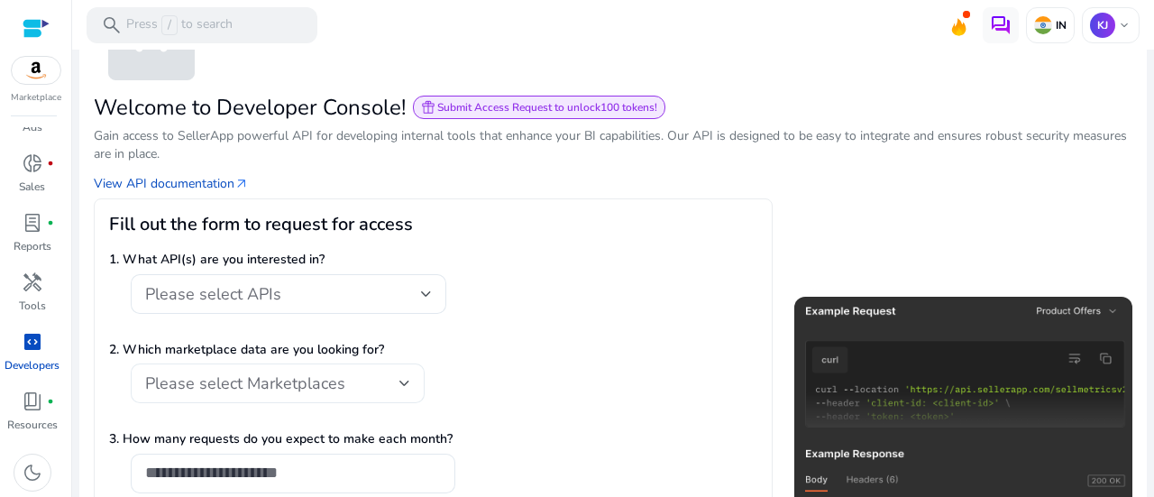
scroll to position [180, 0]
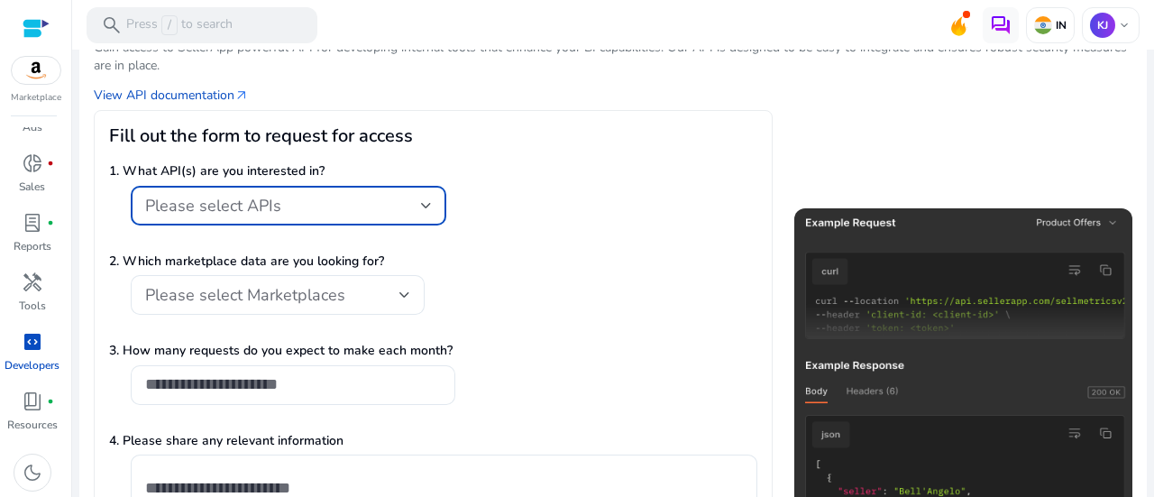
click at [290, 206] on div "Please select APIs" at bounding box center [283, 206] width 276 height 20
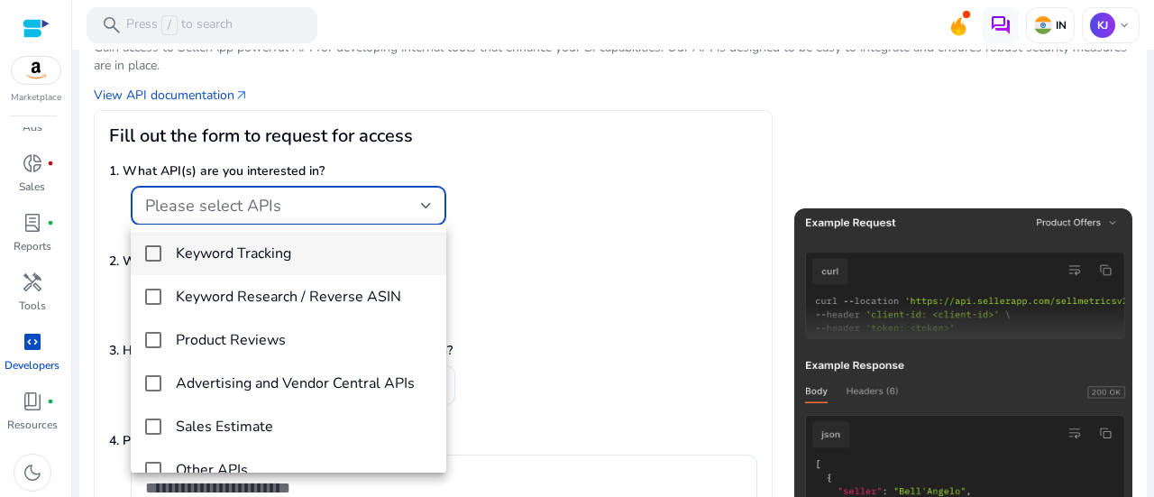
click at [290, 206] on div at bounding box center [577, 248] width 1154 height 497
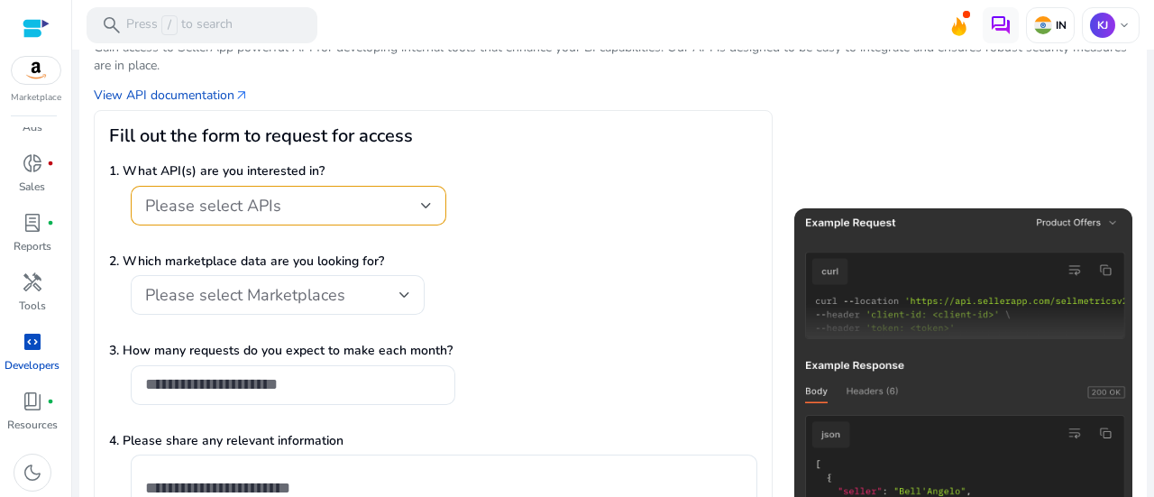
scroll to position [271, 0]
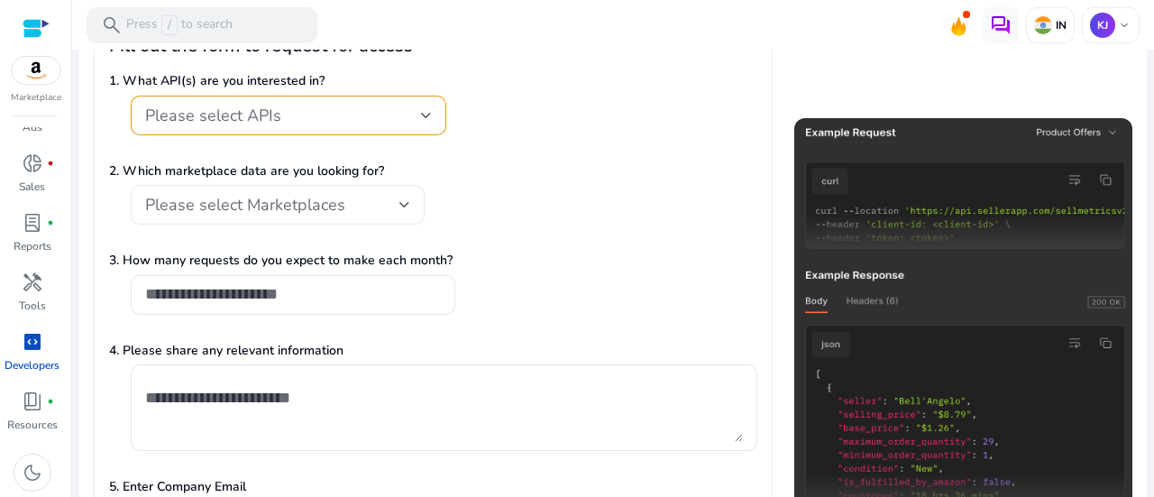
click at [274, 210] on span "Please select Marketplaces" at bounding box center [245, 205] width 200 height 22
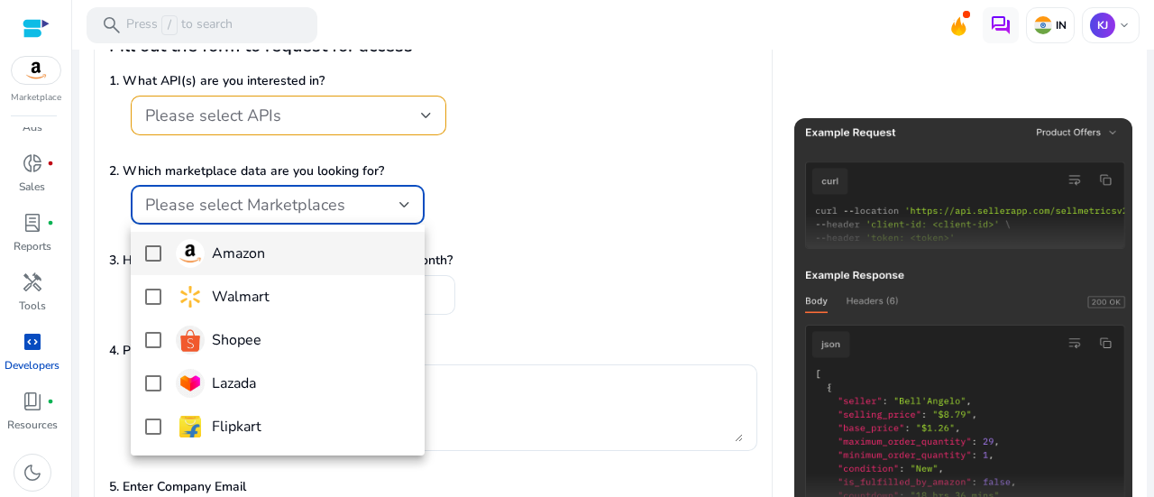
click at [292, 207] on div at bounding box center [577, 248] width 1154 height 497
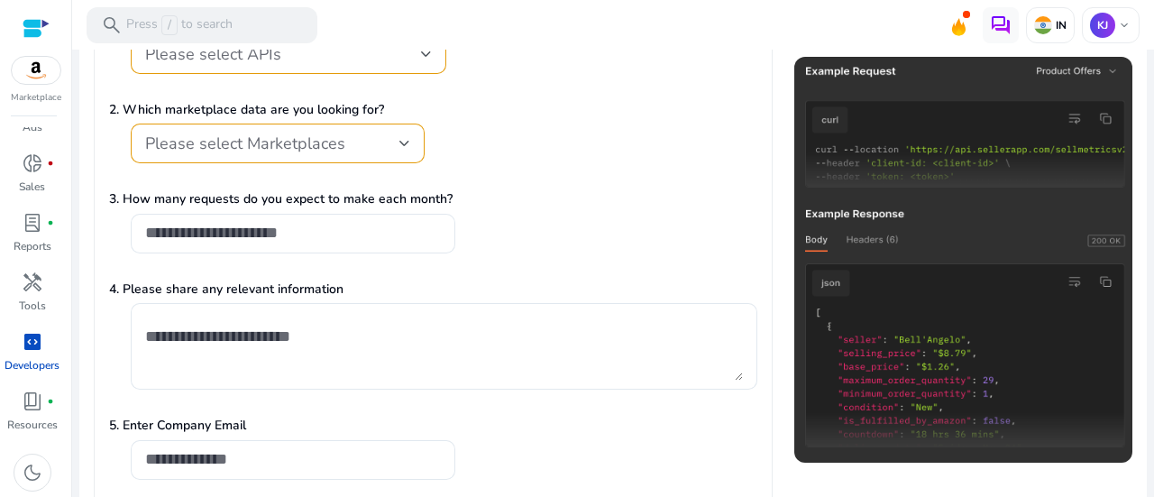
scroll to position [361, 0]
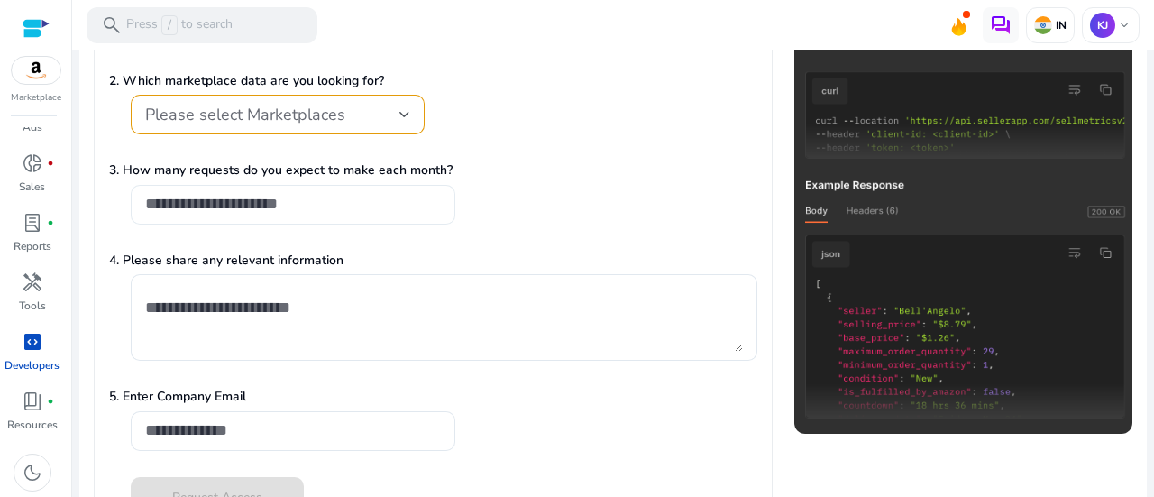
click at [261, 216] on div at bounding box center [293, 205] width 296 height 40
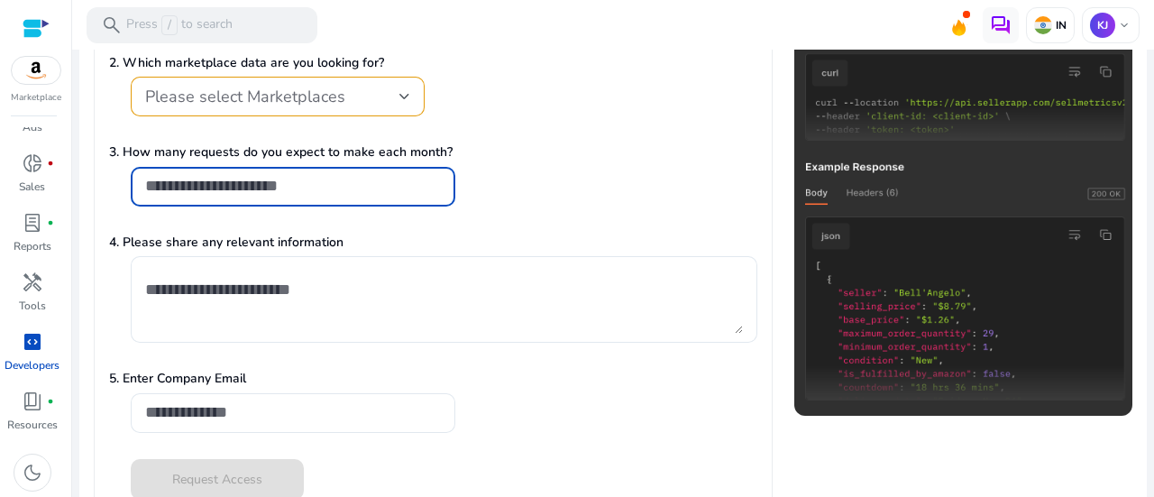
scroll to position [411, 0]
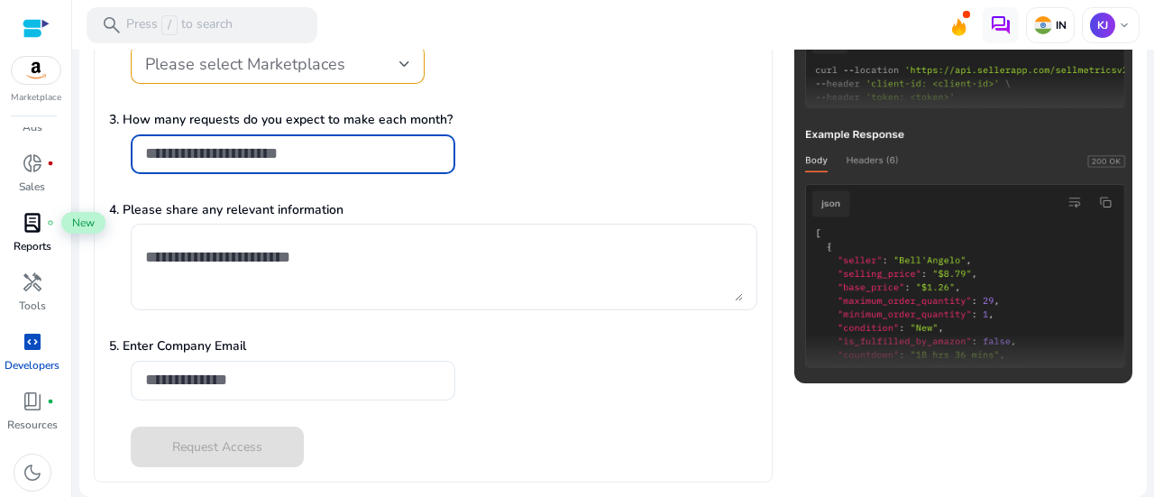
click at [46, 235] on div "lab_profile fiber_manual_record" at bounding box center [32, 222] width 51 height 29
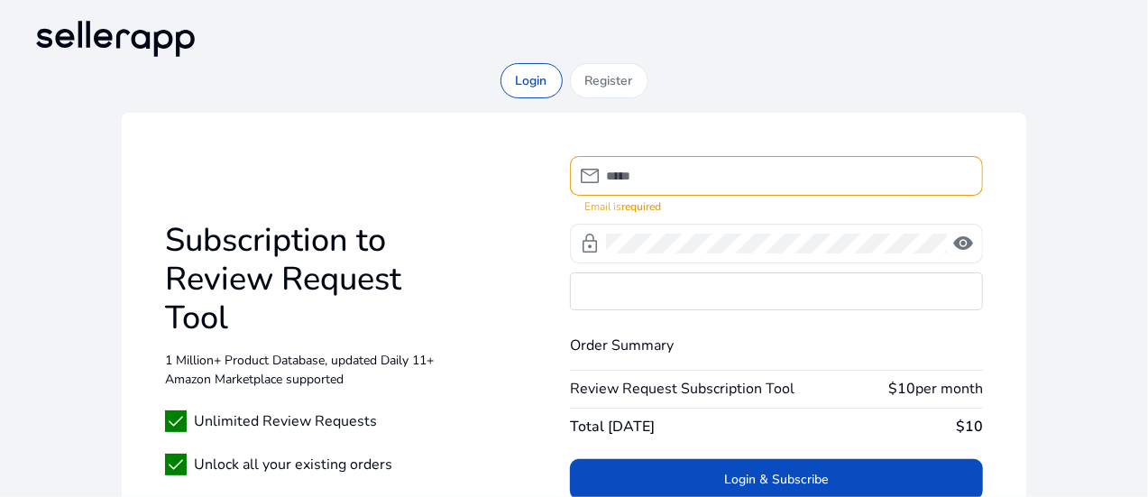
type input "**********"
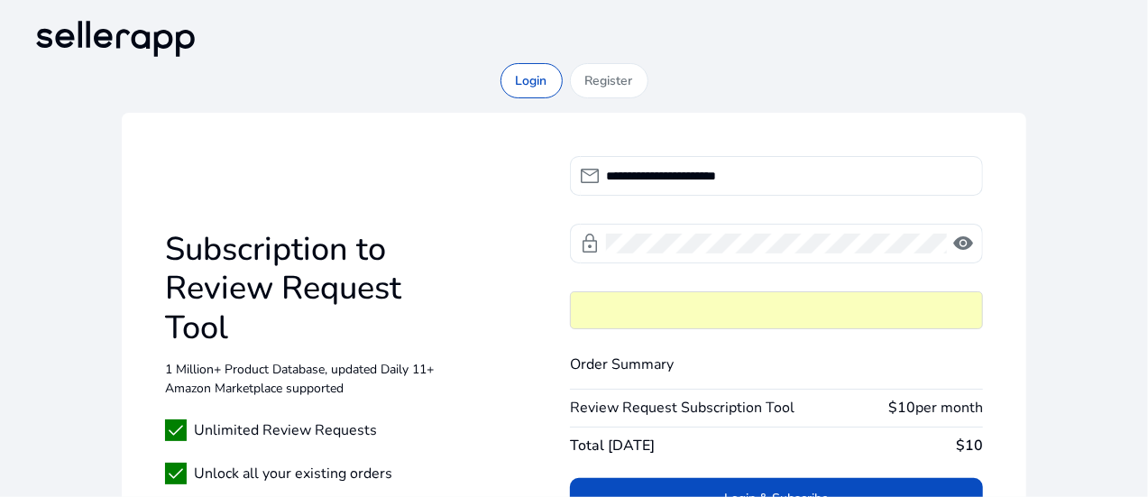
click at [1093, 235] on div "**********" at bounding box center [574, 350] width 1090 height 575
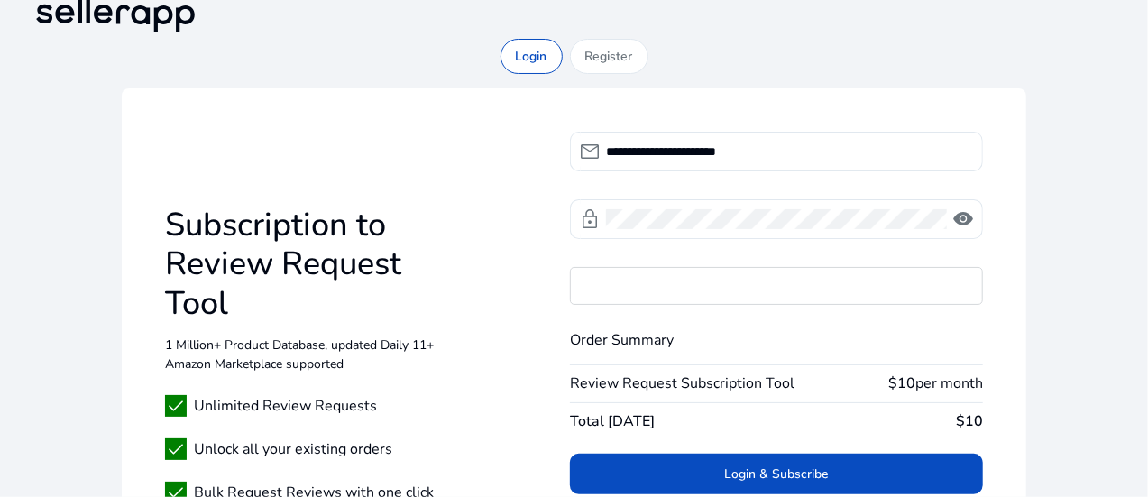
scroll to position [180, 0]
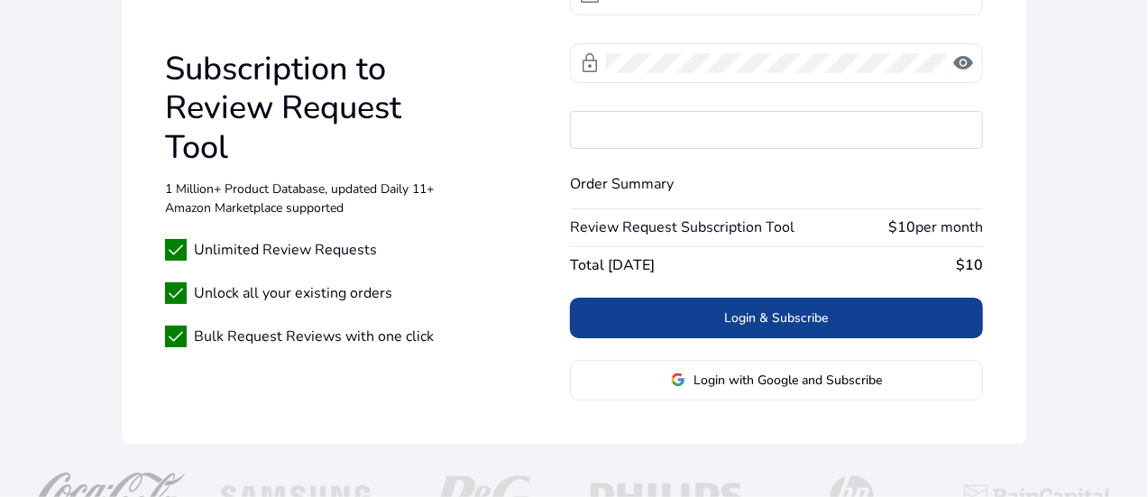
click at [864, 327] on span at bounding box center [776, 317] width 413 height 43
